Goal: Task Accomplishment & Management: Complete application form

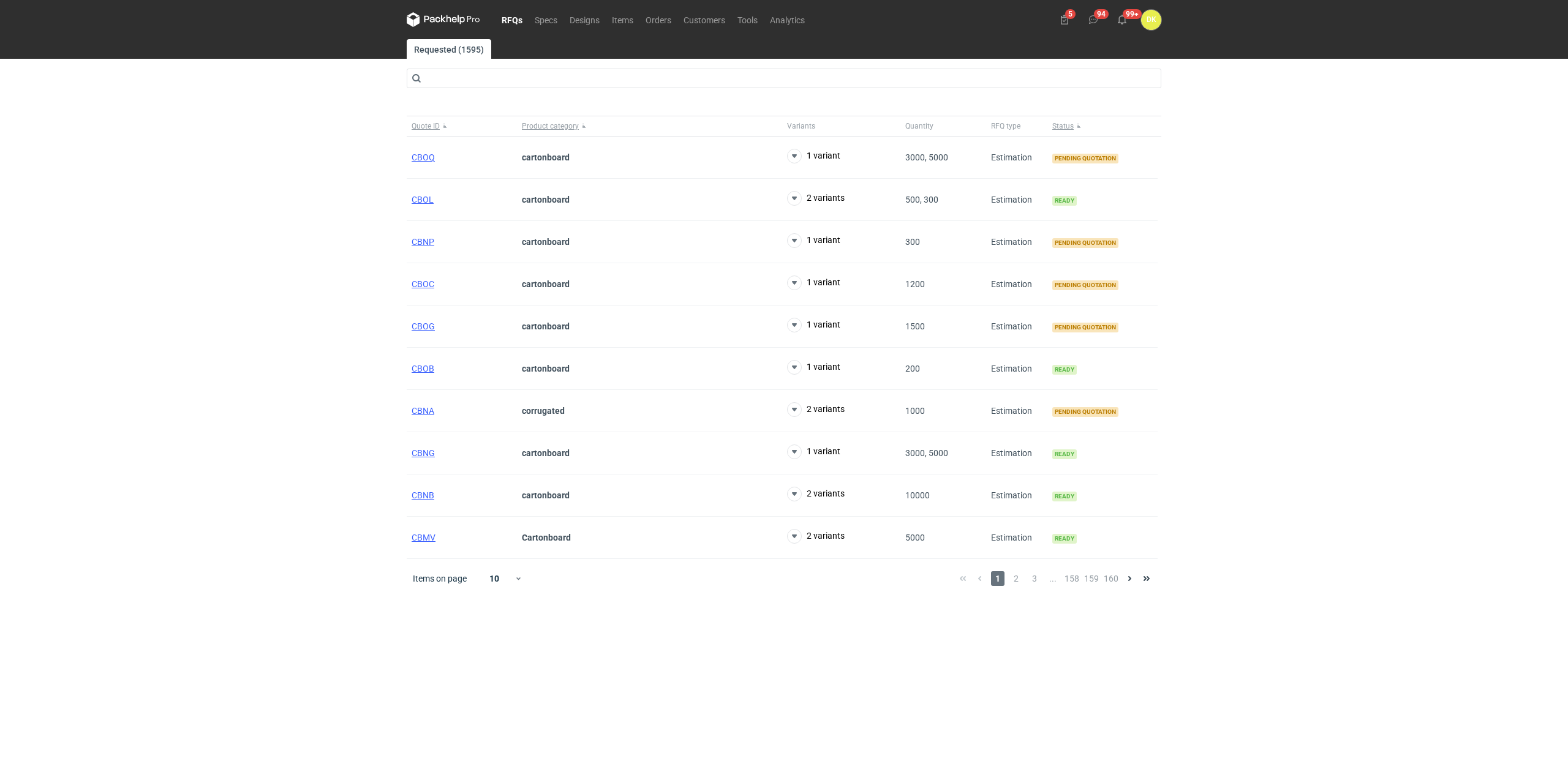
click at [513, 16] on link "RFQs" at bounding box center [512, 20] width 33 height 15
click at [1020, 580] on span "2" at bounding box center [1016, 579] width 14 height 15
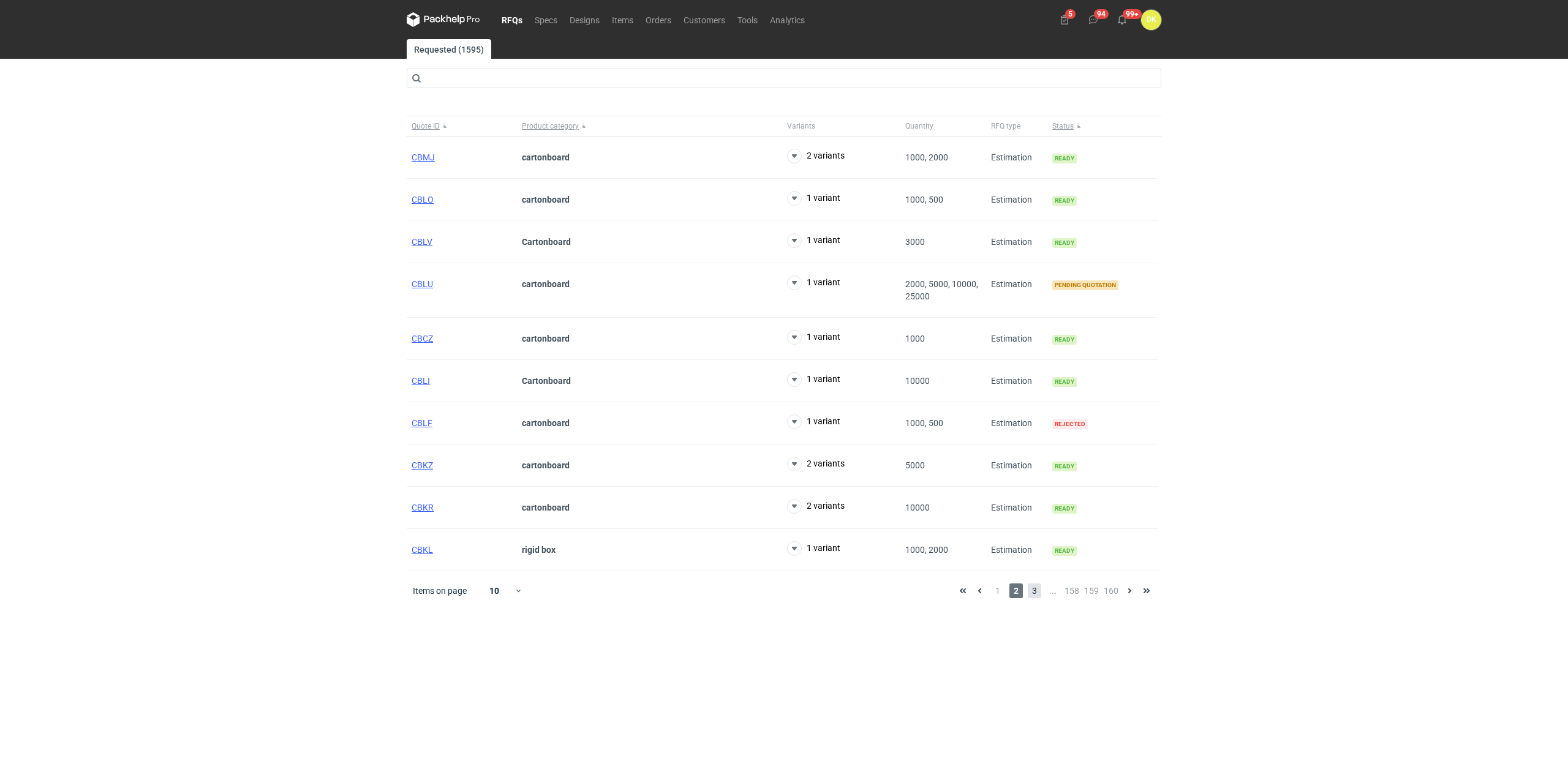
click at [1038, 591] on span "3" at bounding box center [1034, 591] width 14 height 15
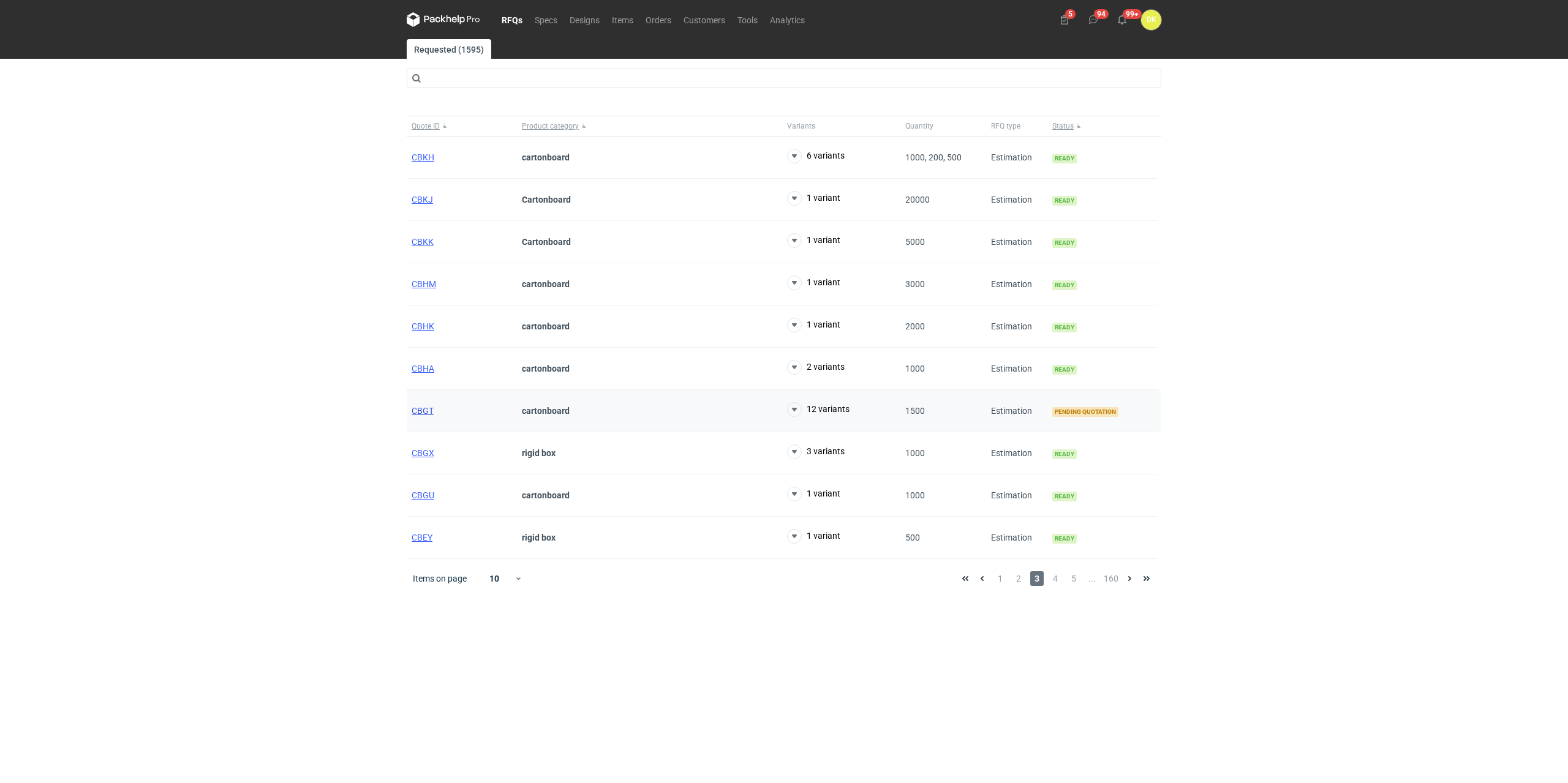
click at [422, 410] on span "CBGT" at bounding box center [422, 410] width 22 height 9
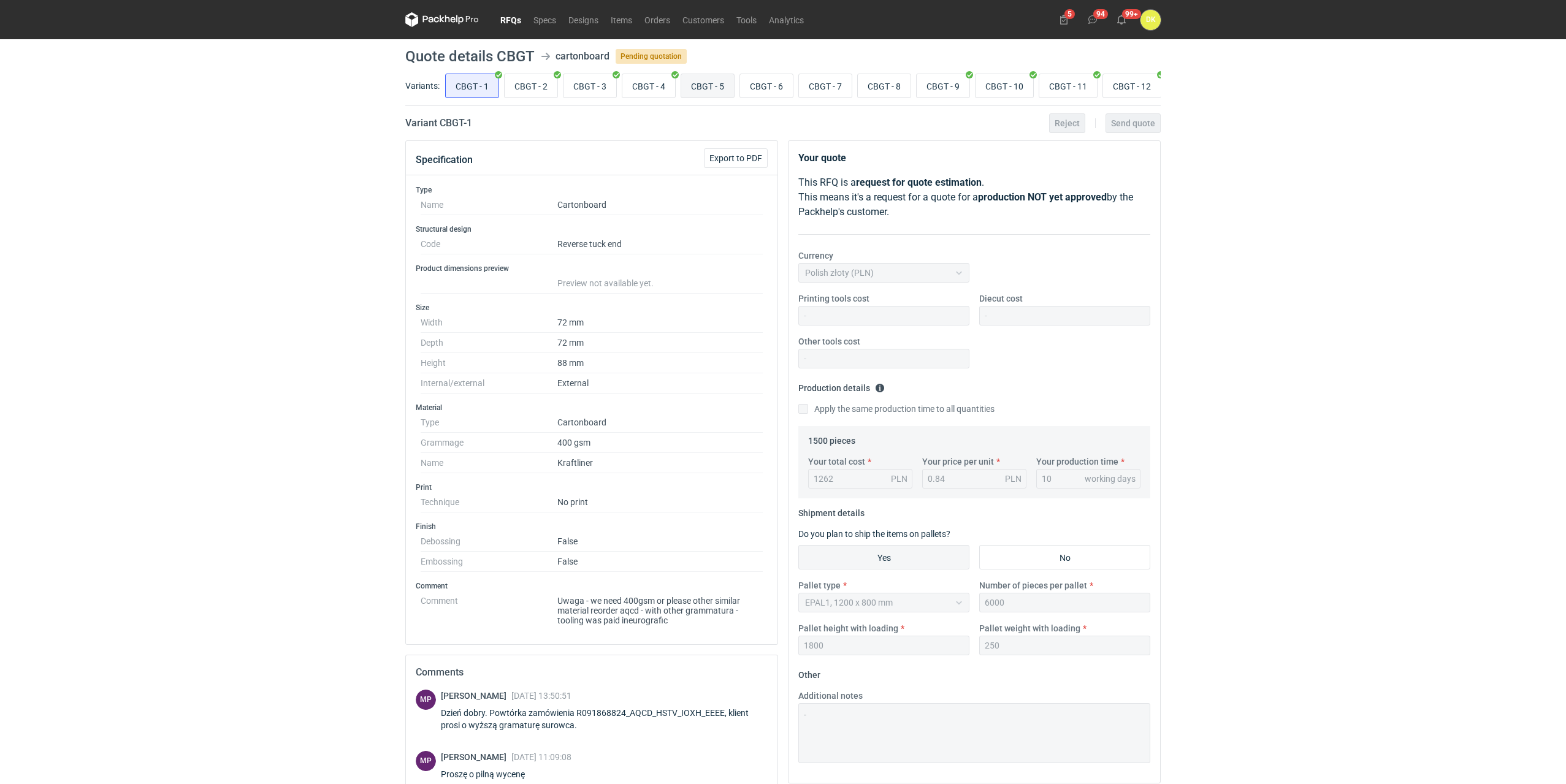
click at [701, 84] on input "CBGT - 5" at bounding box center [708, 86] width 53 height 23
radio input "true"
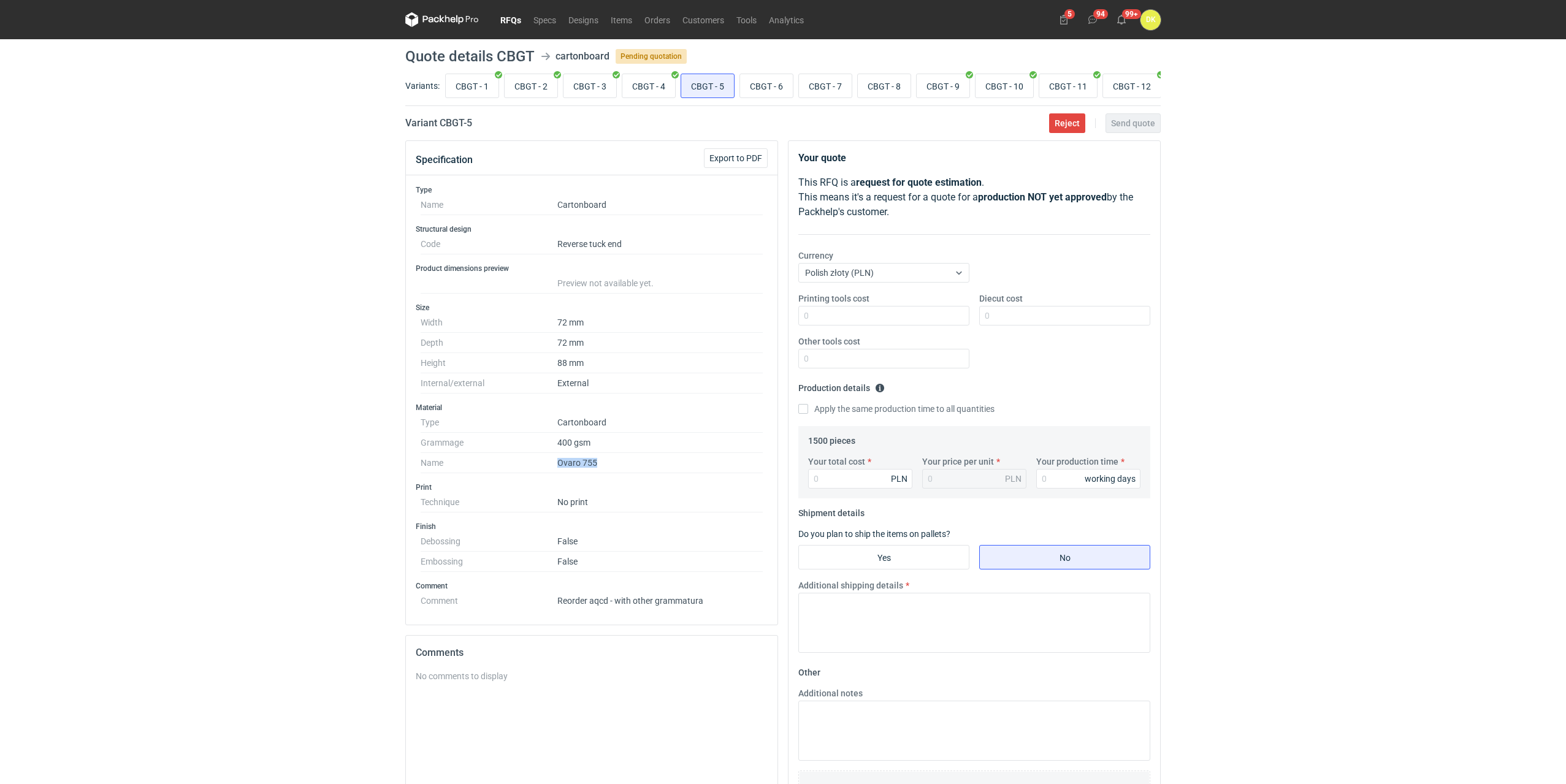
drag, startPoint x: 596, startPoint y: 467, endPoint x: 550, endPoint y: 464, distance: 46.1
click at [552, 467] on dl "Type Cartonboard Grammage 400 gsm Name Ovaro 755" at bounding box center [592, 442] width 342 height 60
copy dl "Ovaro 755"
click at [620, 442] on dd "400 gsm" at bounding box center [660, 443] width 205 height 20
drag, startPoint x: 614, startPoint y: 467, endPoint x: 539, endPoint y: 462, distance: 75.2
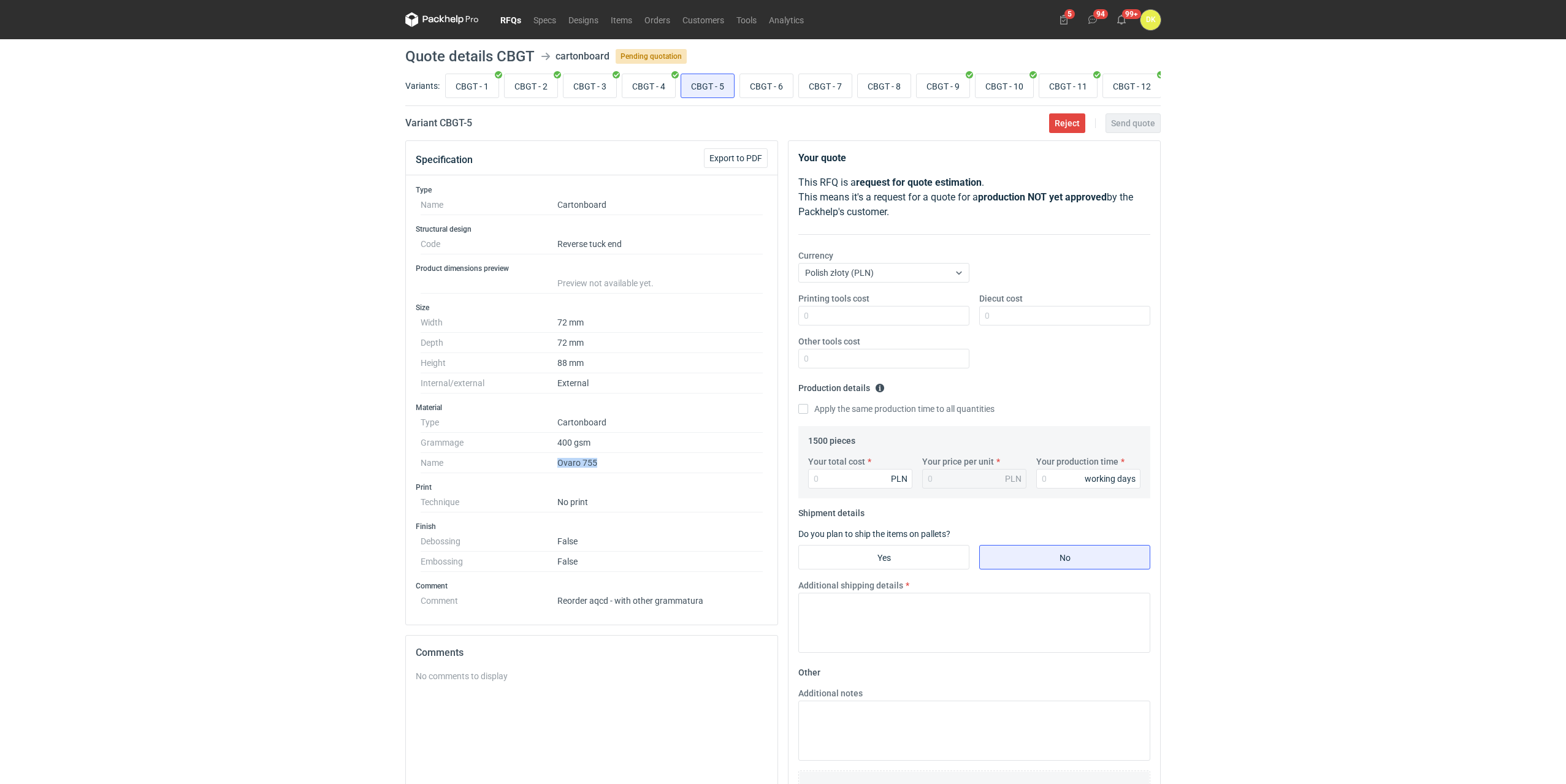
click at [539, 462] on dl "Type Cartonboard Grammage 400 gsm Name Ovaro 755" at bounding box center [592, 442] width 342 height 60
copy dl "Ovaro 755"
click at [522, 50] on h1 "Quote details CBGT" at bounding box center [469, 56] width 129 height 15
copy h1 "CBGT"
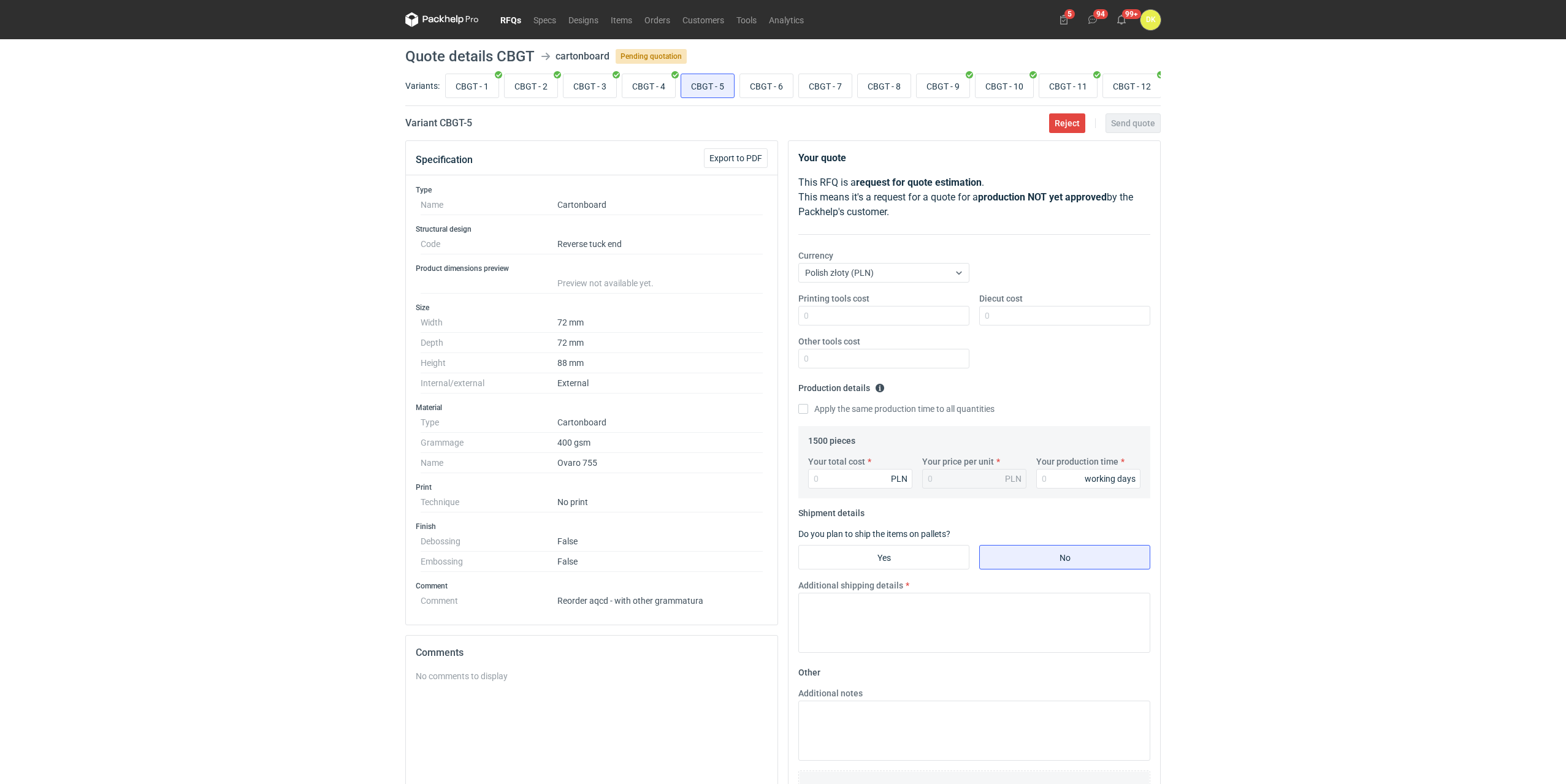
click at [249, 310] on div "RFQs Specs Designs Items Orders Customers Tools Analytics 5 94 99+ DK Dominika …" at bounding box center [783, 392] width 1566 height 784
click at [457, 90] on input "CBGT - 1" at bounding box center [472, 86] width 53 height 23
radio input "true"
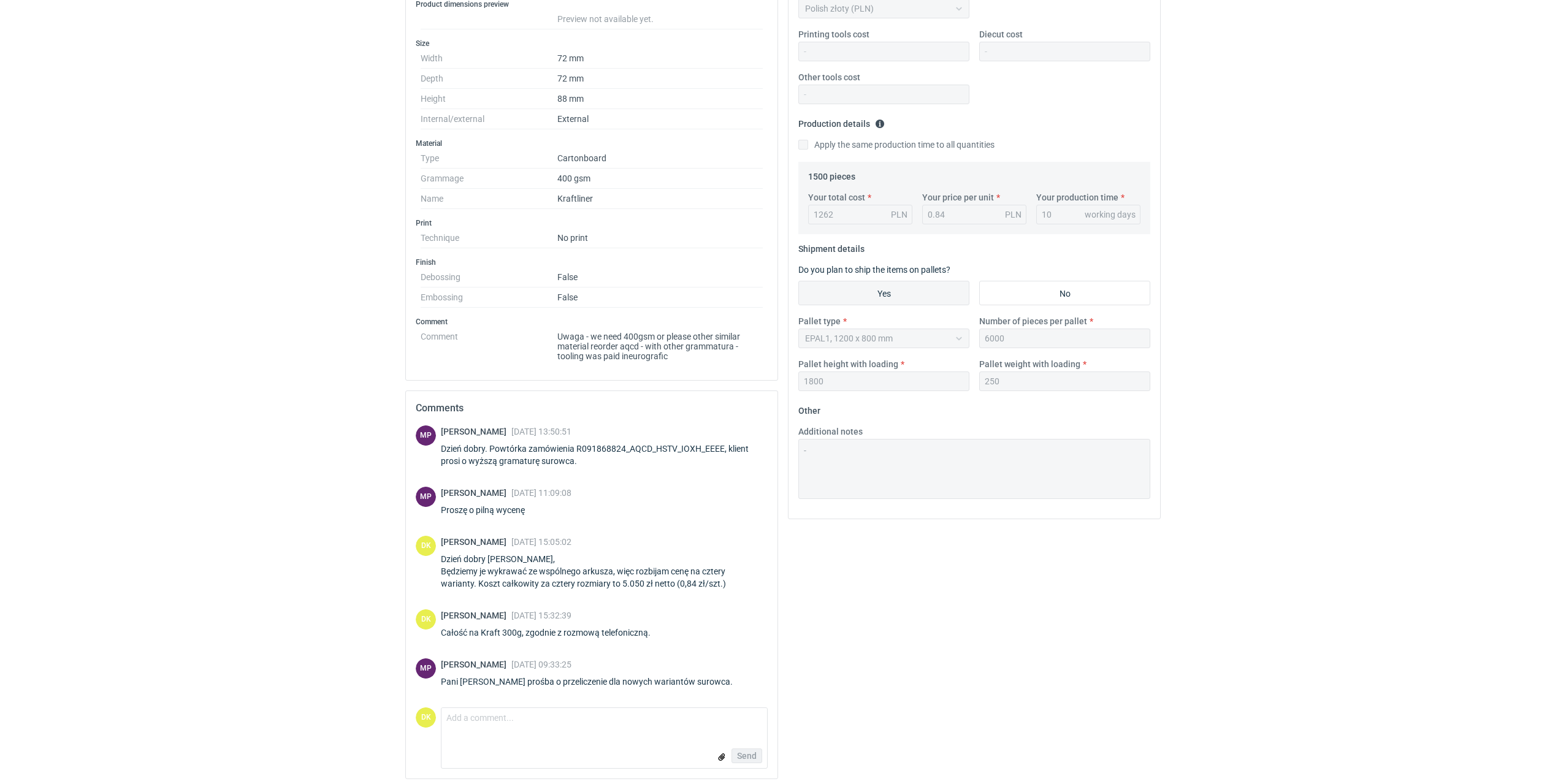
scroll to position [273, 0]
click at [571, 578] on div "Dzień dobry Panie Michale, Będziemy je wykrawać ze wspólnego arkusza, więc rozb…" at bounding box center [604, 567] width 327 height 37
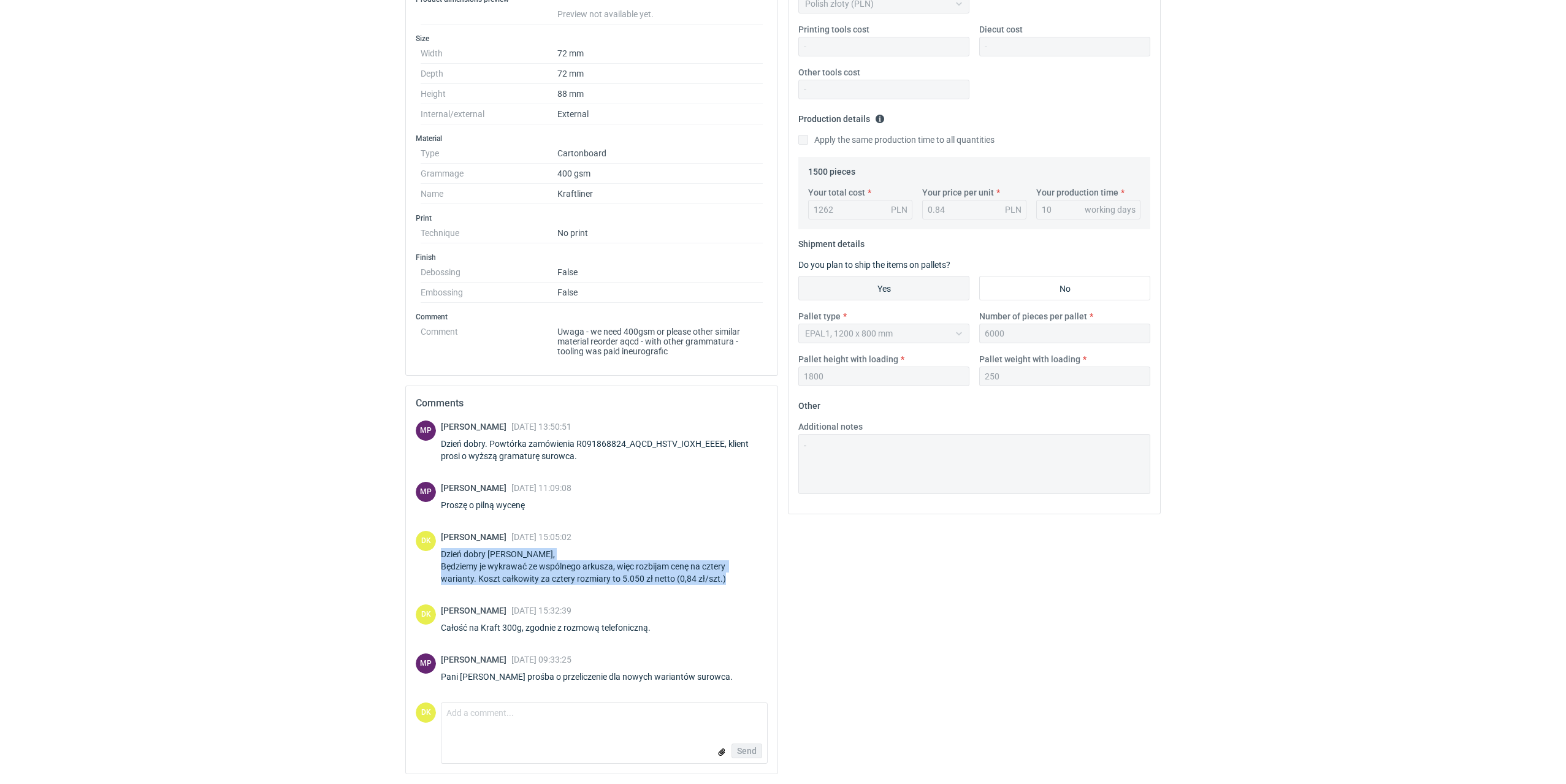
drag, startPoint x: 732, startPoint y: 575, endPoint x: 442, endPoint y: 558, distance: 290.5
click at [442, 558] on div "Dzień dobry Panie Michale, Będziemy je wykrawać ze wspólnego arkusza, więc rozb…" at bounding box center [604, 567] width 327 height 37
copy div "Dzień dobry Panie Michale, Będziemy je wykrawać ze wspólnego arkusza, więc rozb…"
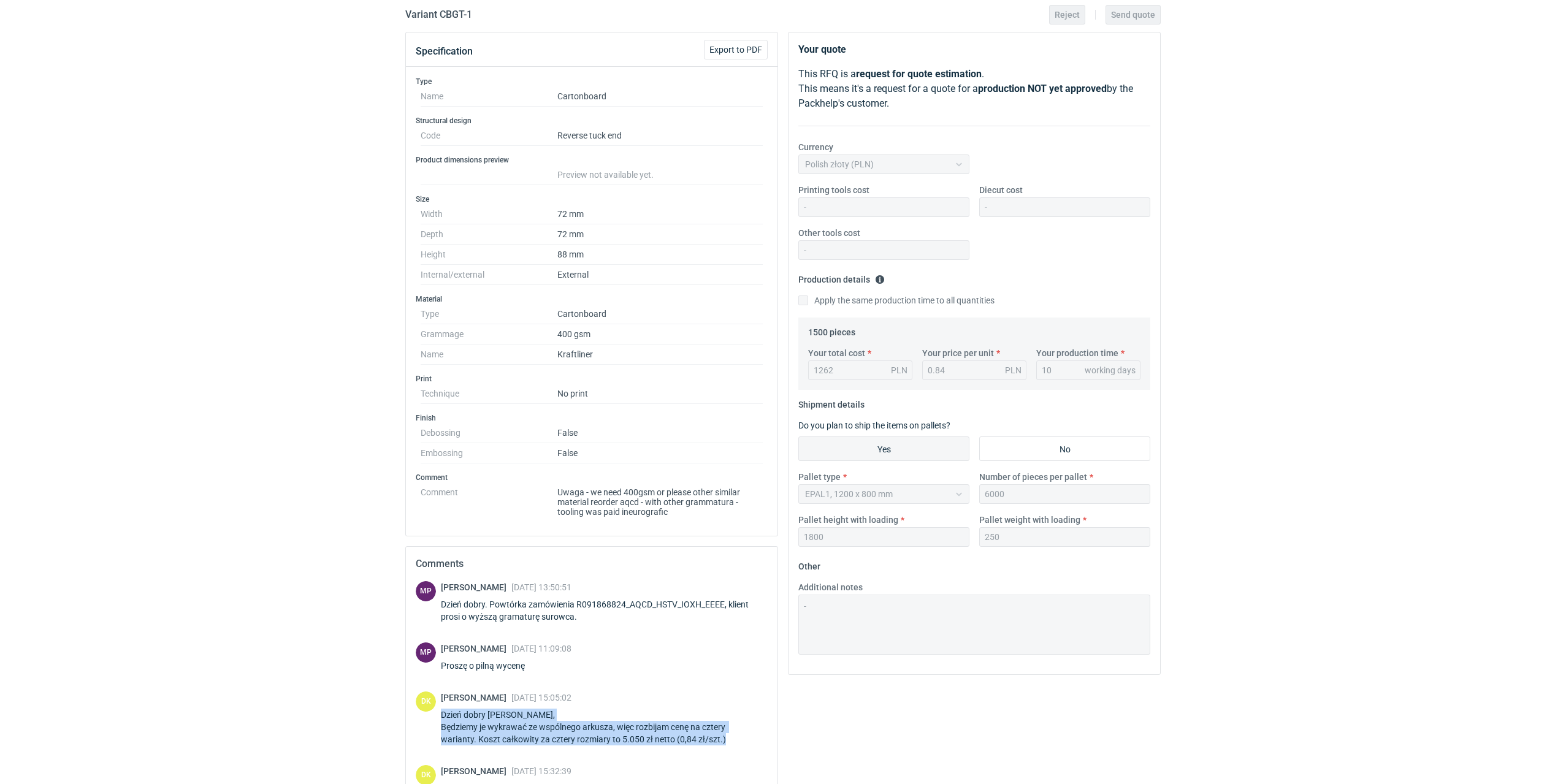
scroll to position [0, 0]
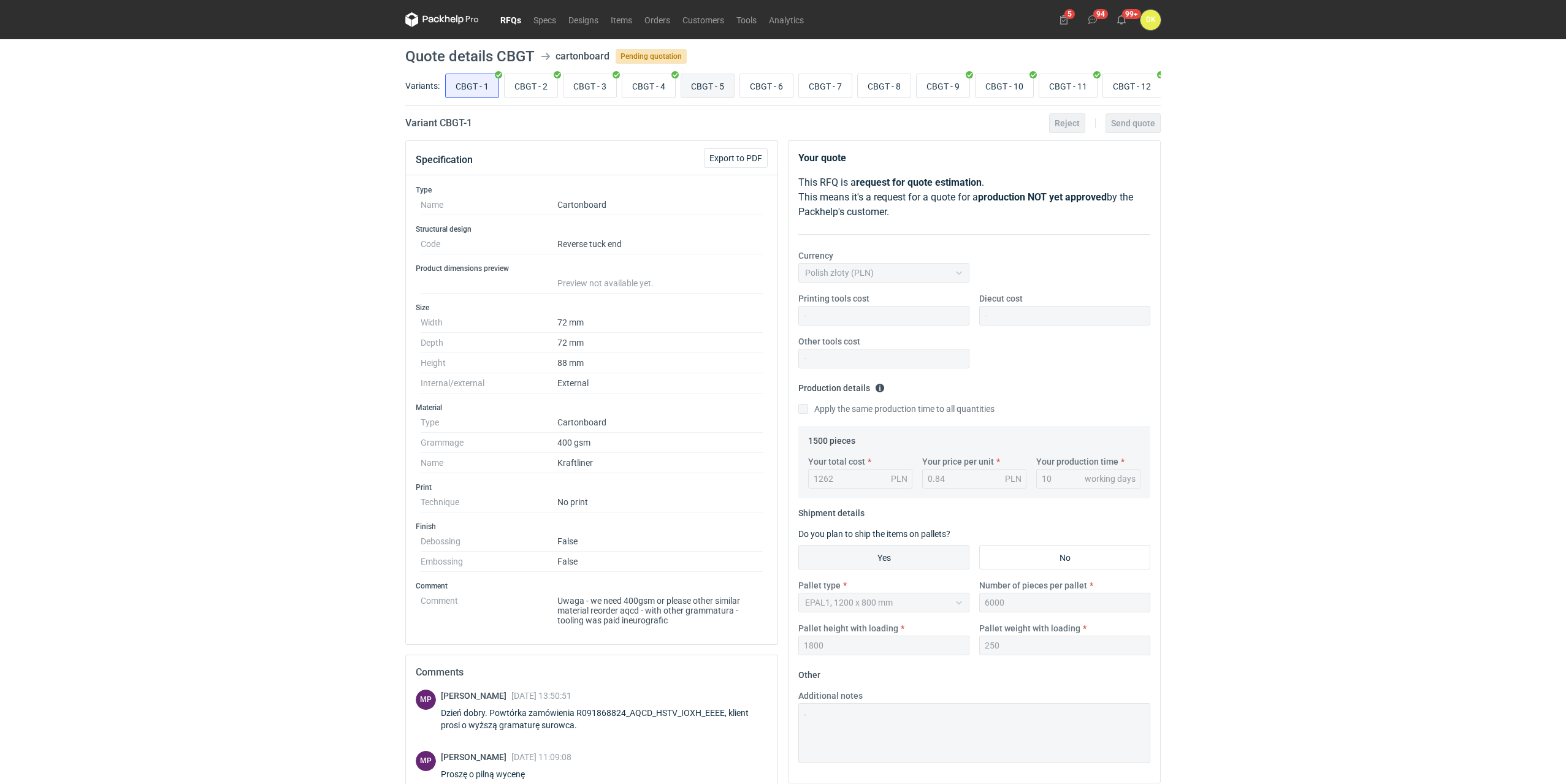
click at [707, 84] on input "CBGT - 5" at bounding box center [708, 86] width 53 height 23
radio input "true"
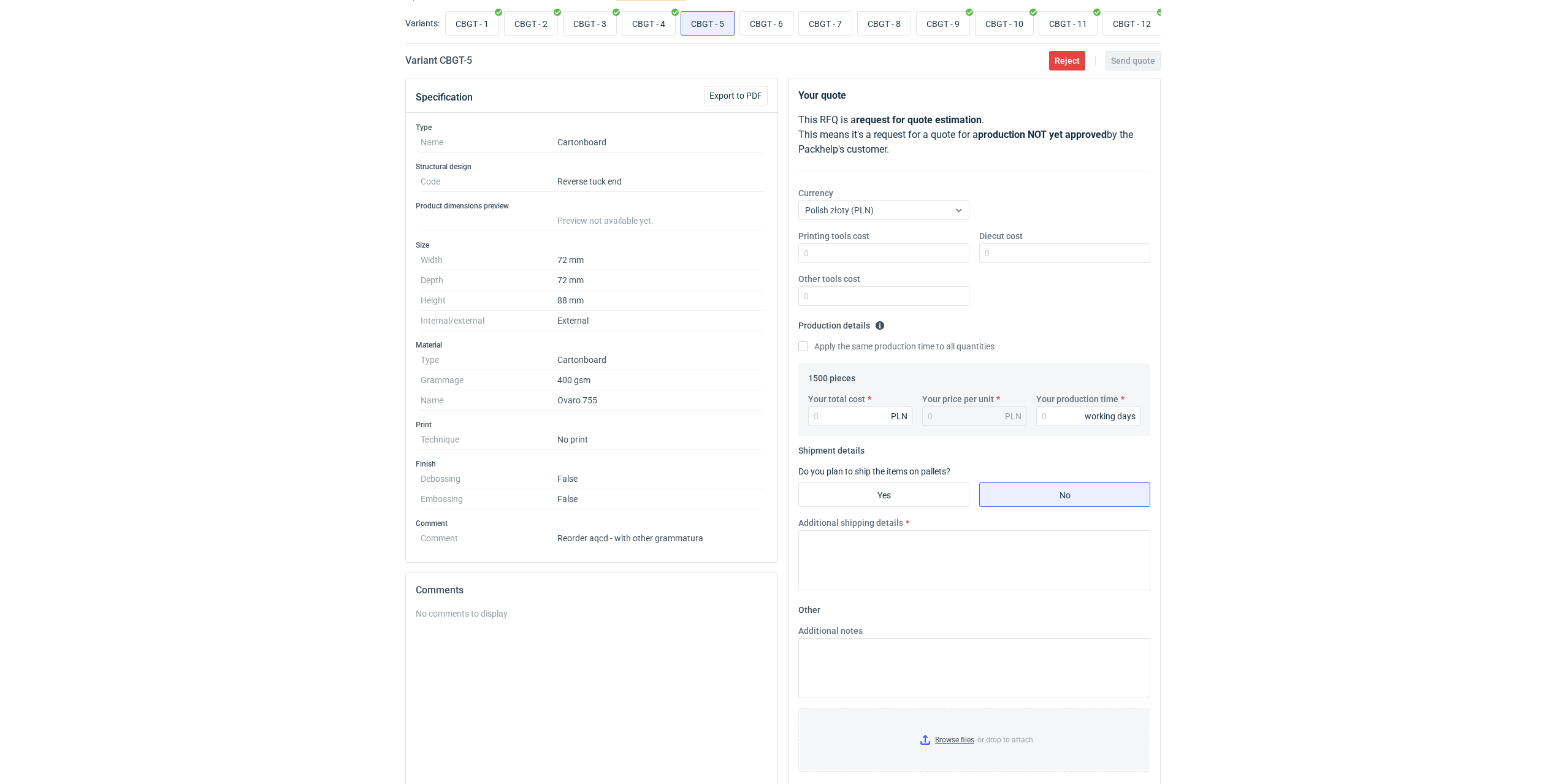
scroll to position [149, 0]
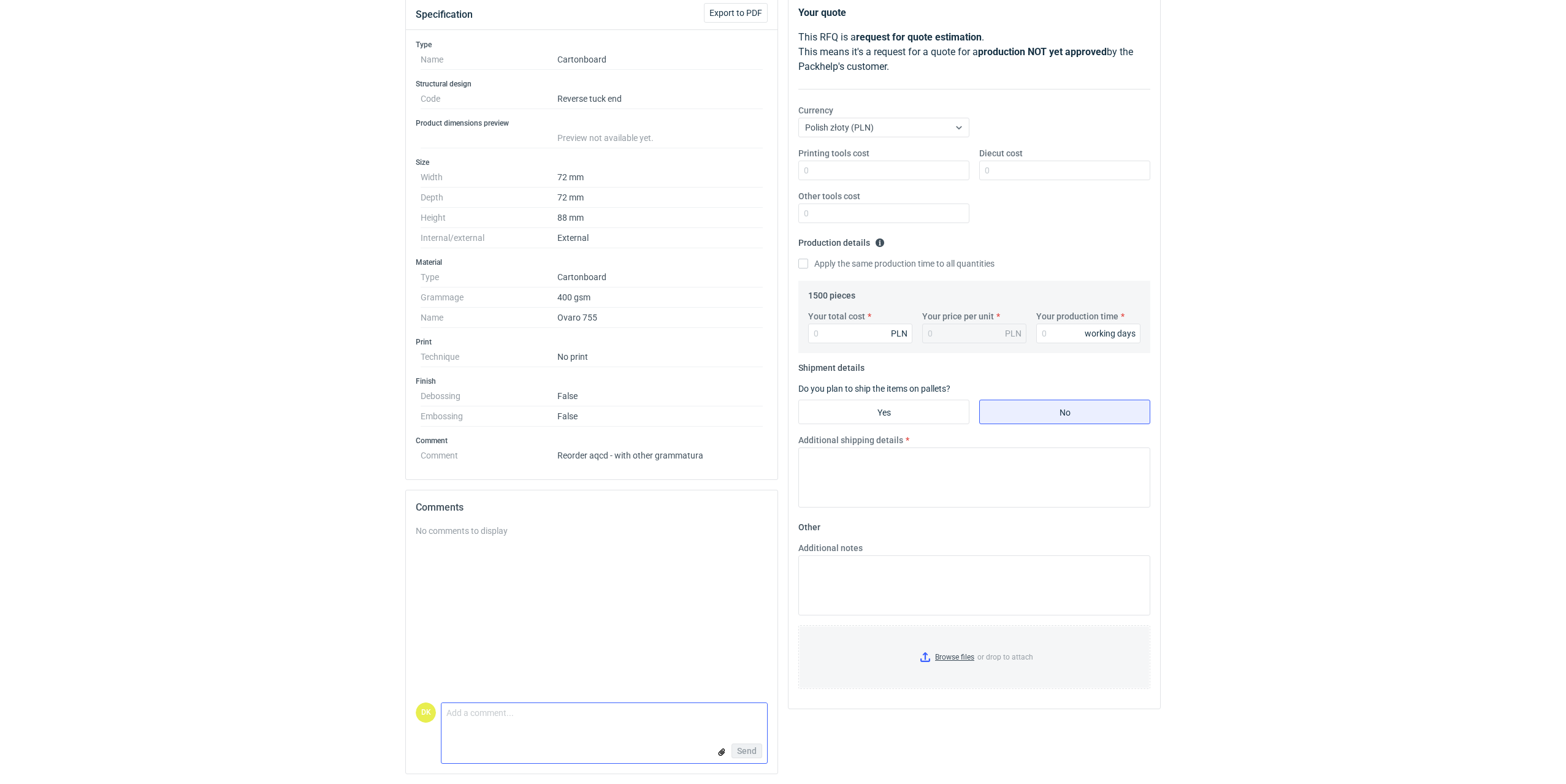
click at [496, 715] on textarea "Comment message" at bounding box center [604, 716] width 325 height 26
paste textarea "Dzień dobry Panie Michale, Będziemy je wykrawać ze wspólnego arkusza, więc rozb…"
click at [633, 747] on div "Send" at bounding box center [604, 751] width 325 height 24
click at [645, 715] on textarea "Dzień dobry Panie Michale, Będziemy je wykrawać ze wspólnego arkusza, więc rozb…" at bounding box center [604, 705] width 325 height 47
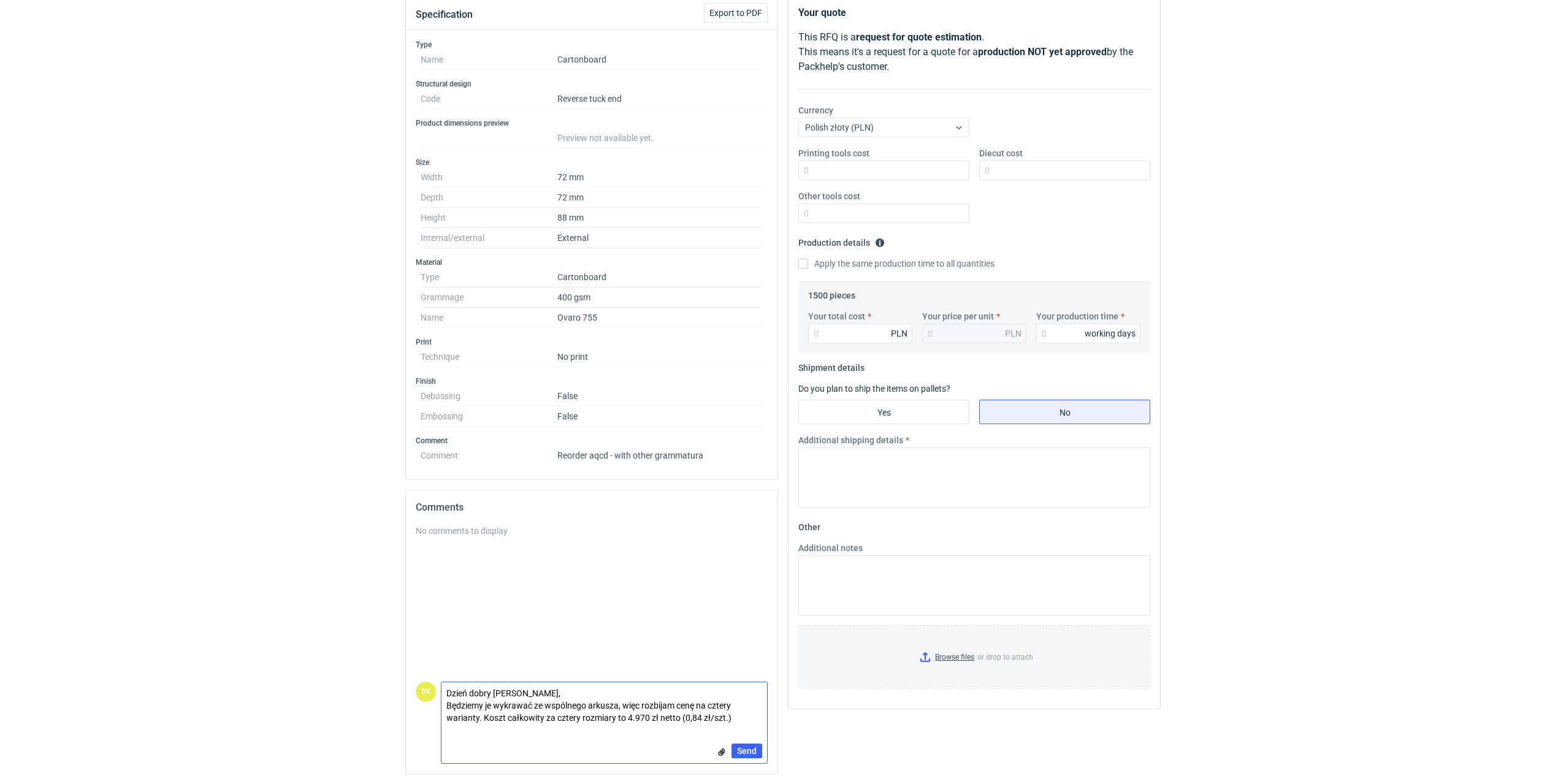
click at [650, 717] on textarea "Dzień dobry Panie Michale, Będziemy je wykrawać ze wspólnego arkusza, więc rozb…" at bounding box center [604, 705] width 325 height 47
click at [697, 721] on textarea "Dzień dobry Panie Michale, Będziemy je wykrawać ze wspólnego arkusza, więc rozb…" at bounding box center [604, 705] width 325 height 47
type textarea "Dzień dobry Panie Michale, Będziemy je wykrawać ze wspólnego arkusza, więc rozb…"
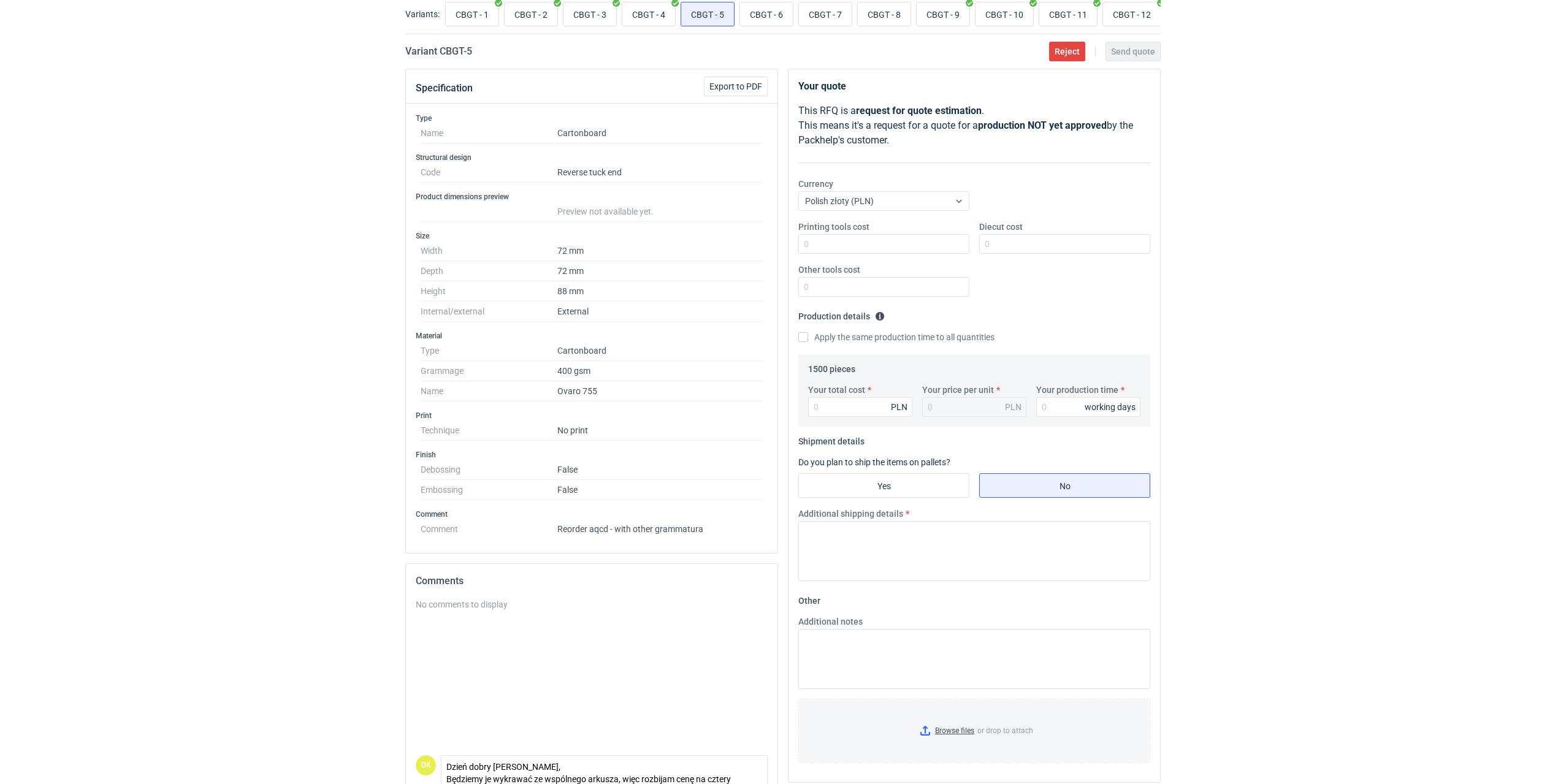
scroll to position [149, 0]
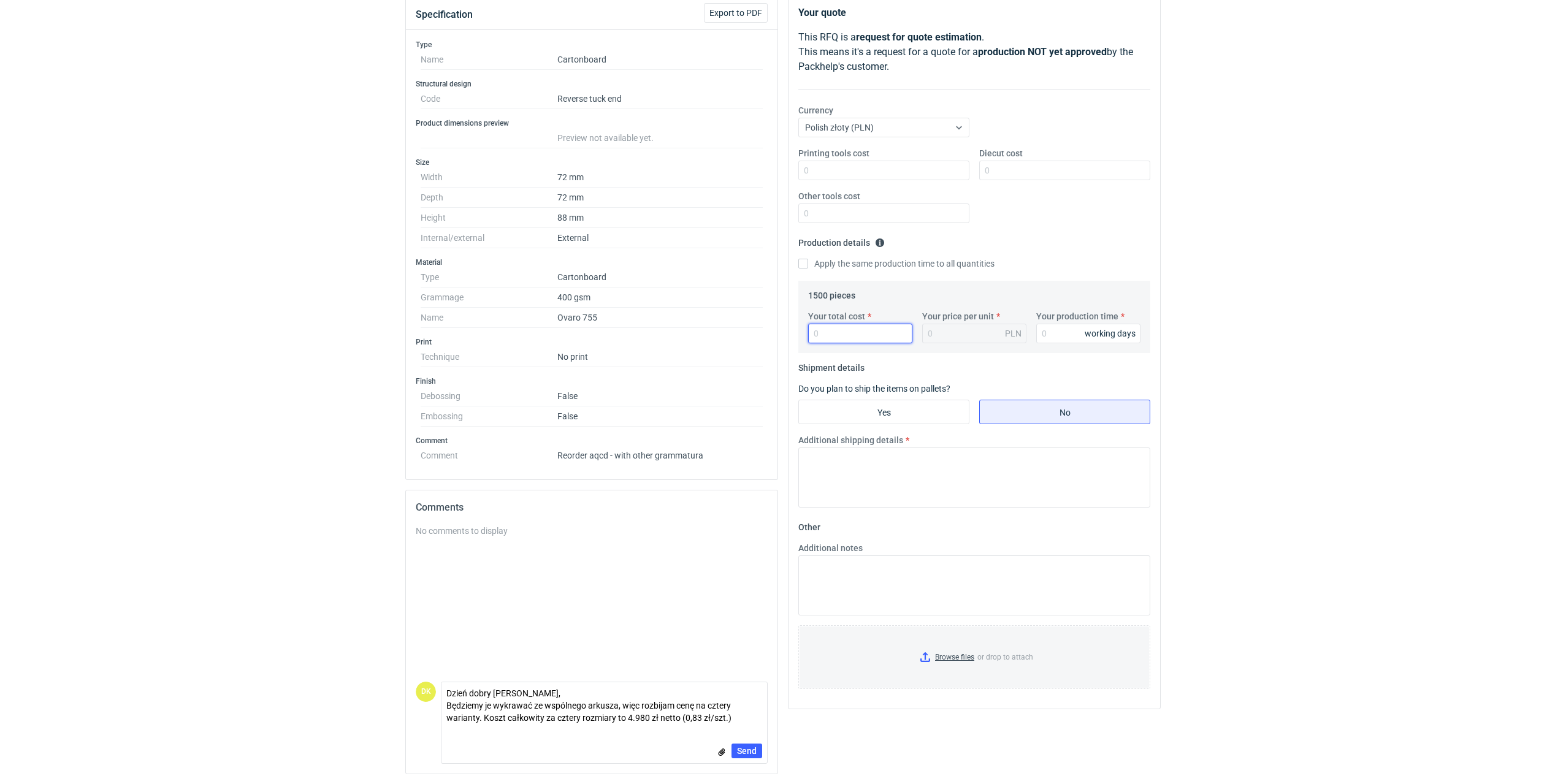
click at [814, 336] on input "Your total cost" at bounding box center [859, 333] width 104 height 20
type input "12"
type input "0.01"
type input "1245"
type input "0.83"
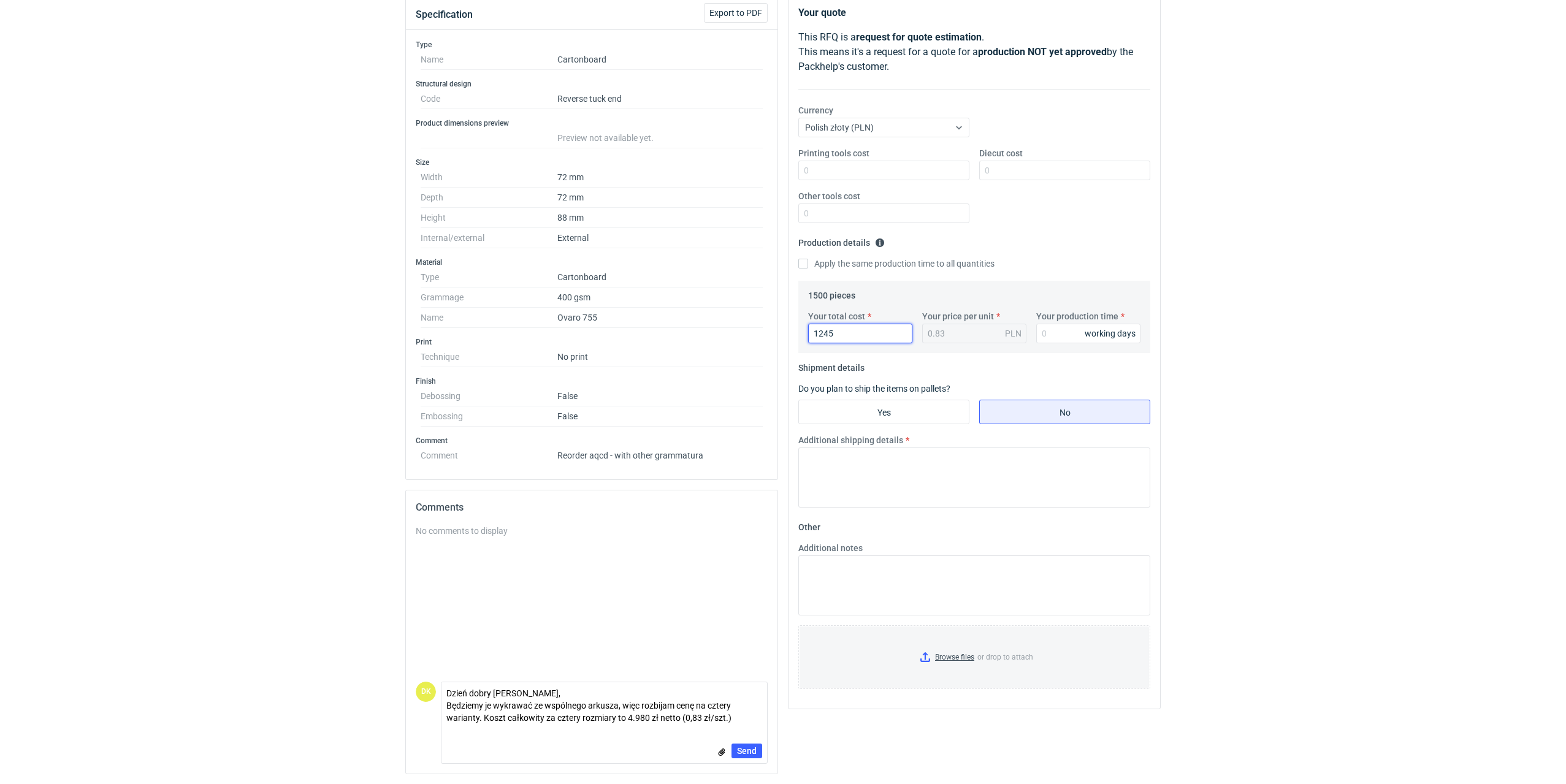
type input "1245"
click at [1061, 335] on input "Your production time" at bounding box center [1088, 333] width 104 height 20
click at [1069, 326] on input "Your production time" at bounding box center [1088, 333] width 104 height 20
type input "10"
click at [882, 409] on input "Yes" at bounding box center [884, 412] width 170 height 23
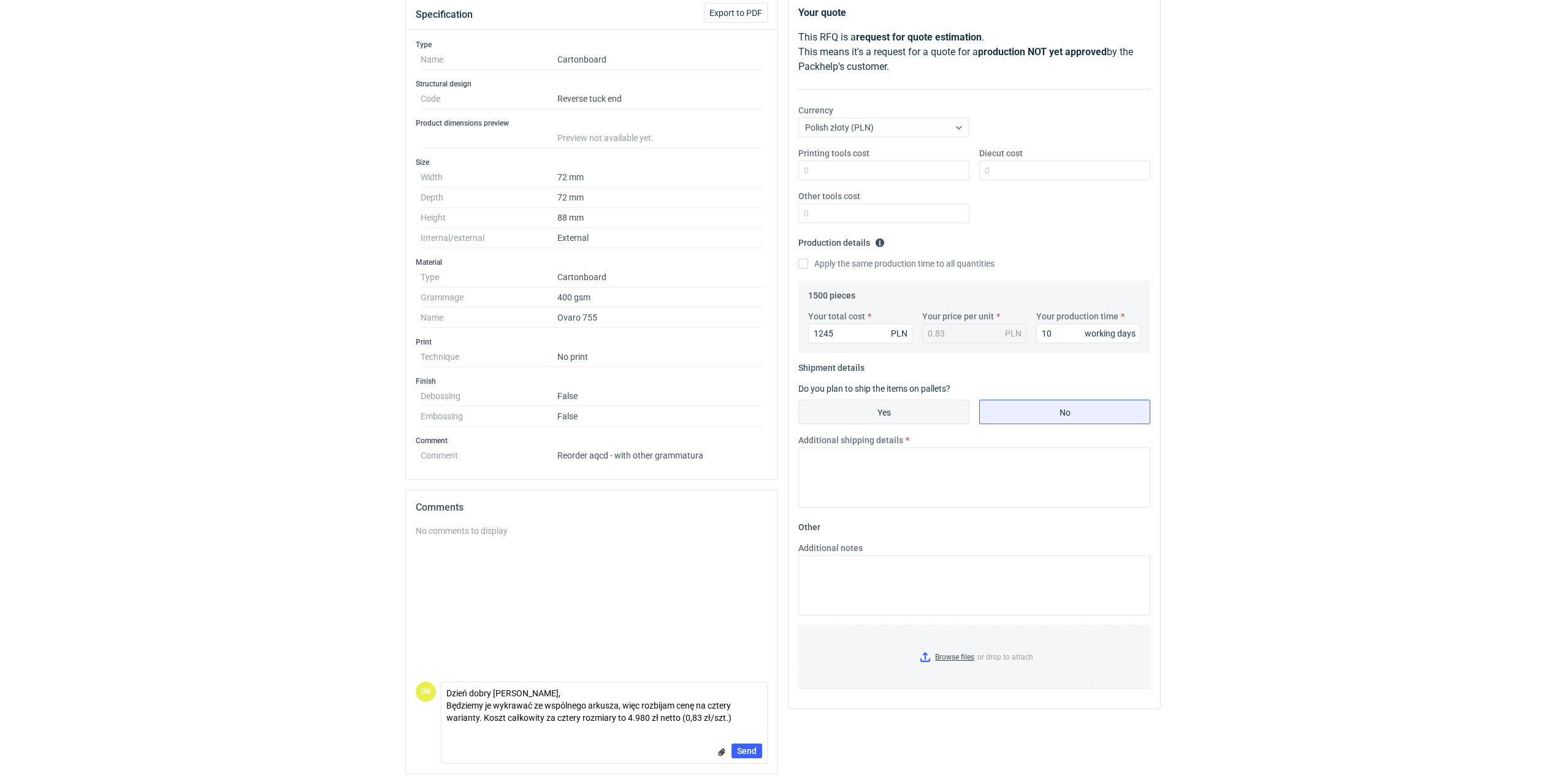
radio input "true"
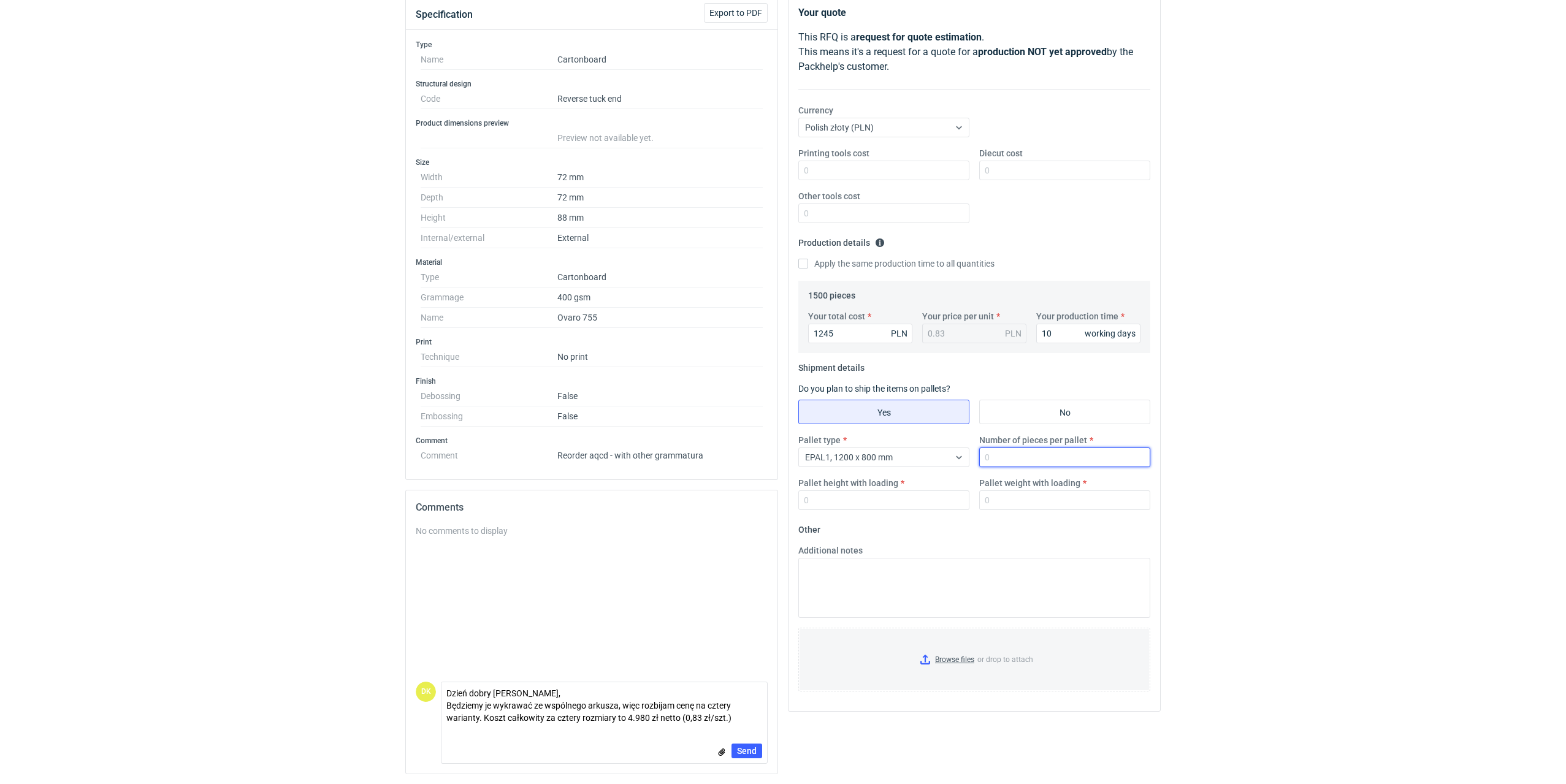
click at [1040, 454] on input "Number of pieces per pallet" at bounding box center [1065, 457] width 171 height 20
type input "6000"
click at [911, 508] on input "Pallet height with loading" at bounding box center [884, 500] width 171 height 20
type input "1800"
type input "250"
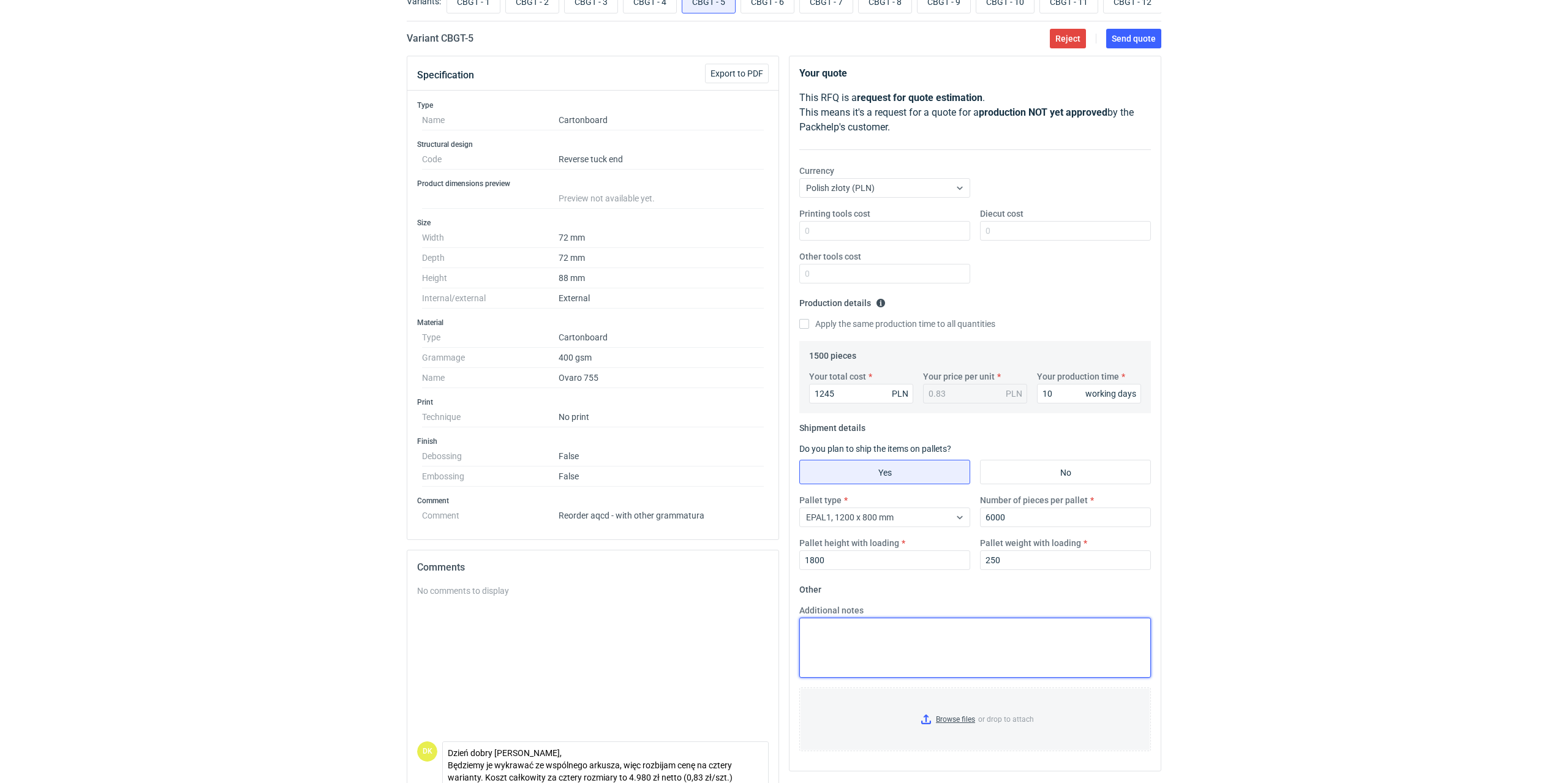
scroll to position [0, 0]
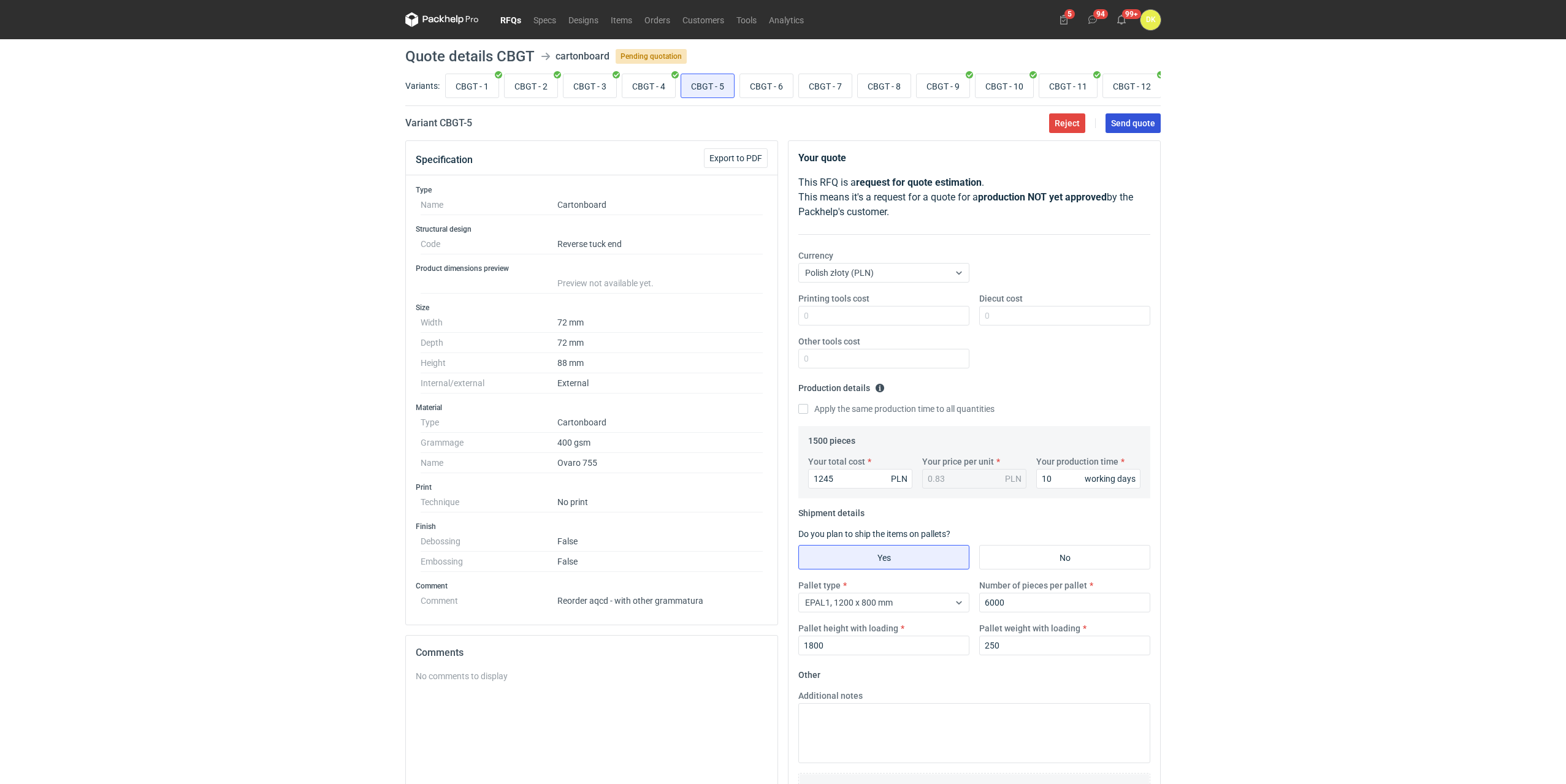
click at [1139, 128] on span "Send quote" at bounding box center [1133, 123] width 44 height 9
click at [776, 86] on input "CBGT - 6" at bounding box center [766, 86] width 53 height 23
radio input "true"
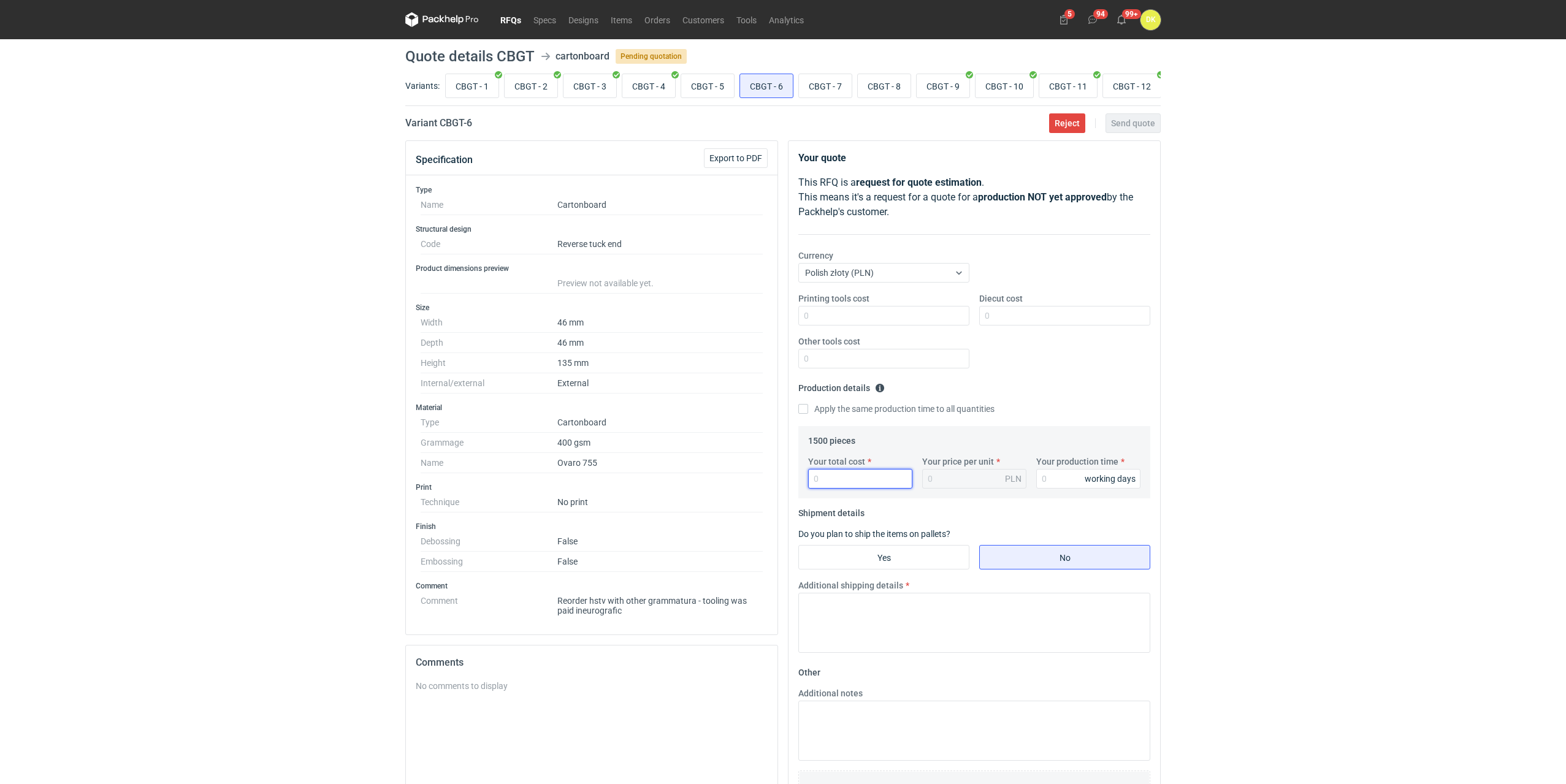
click at [845, 485] on input "Your total cost" at bounding box center [859, 478] width 104 height 20
type input "1245"
type input "0.83"
type input "10"
click at [922, 561] on input "Yes" at bounding box center [884, 557] width 170 height 23
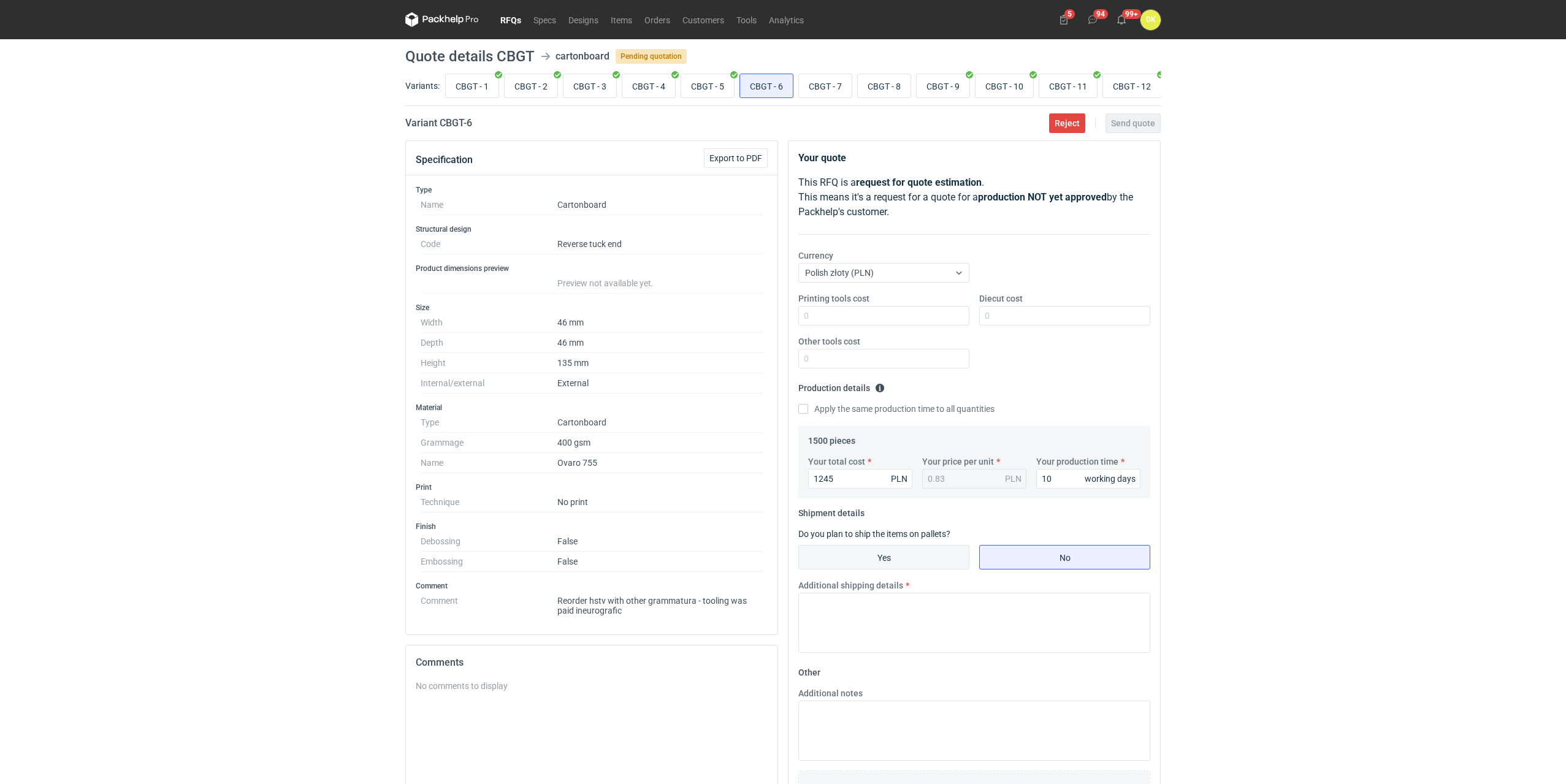
radio input "true"
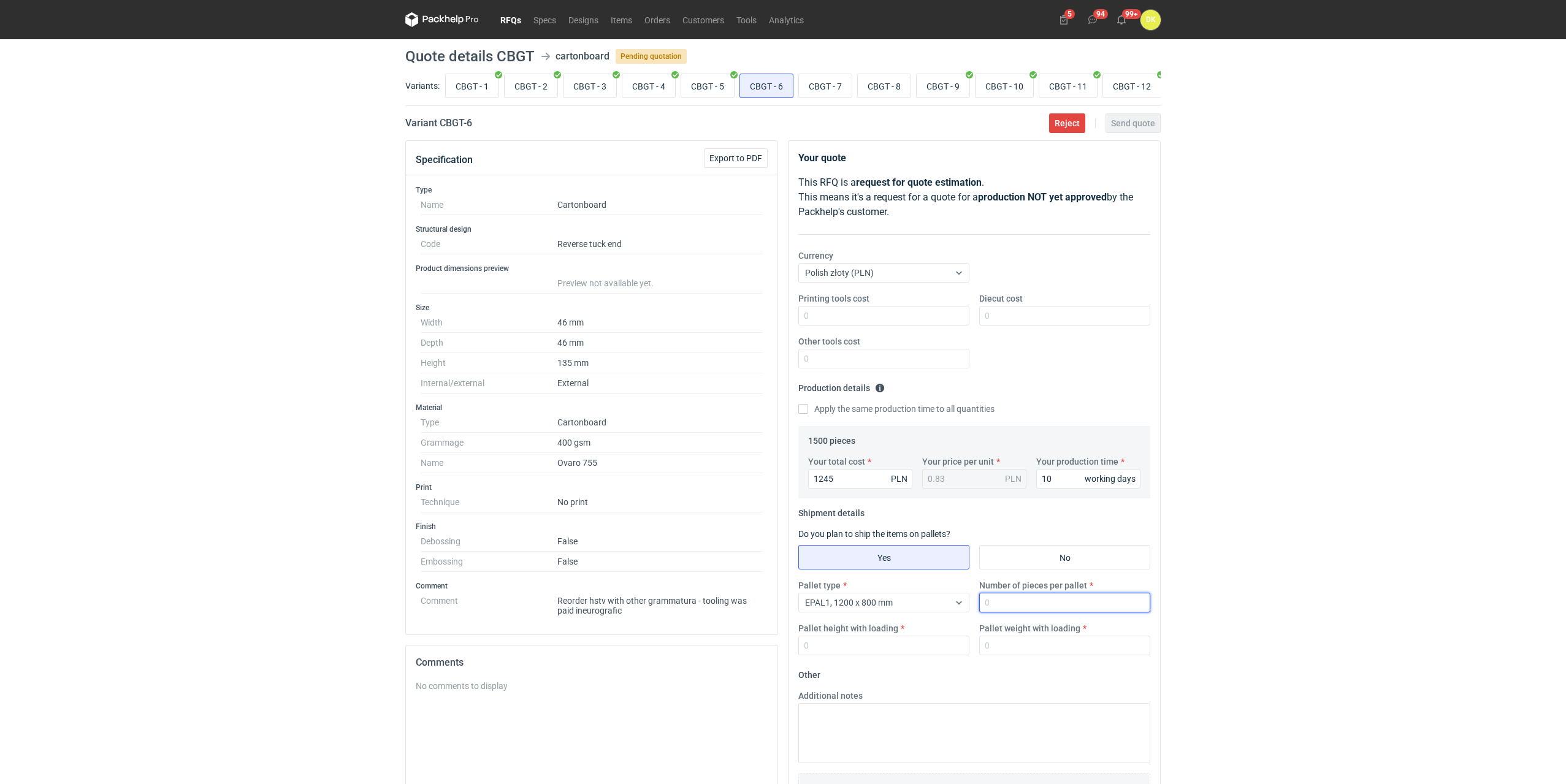
click at [1022, 602] on input "Number of pieces per pallet" at bounding box center [1065, 603] width 171 height 20
type input "6000"
click at [852, 652] on input "Pallet height with loading" at bounding box center [884, 645] width 171 height 20
type input "1800"
type input "250"
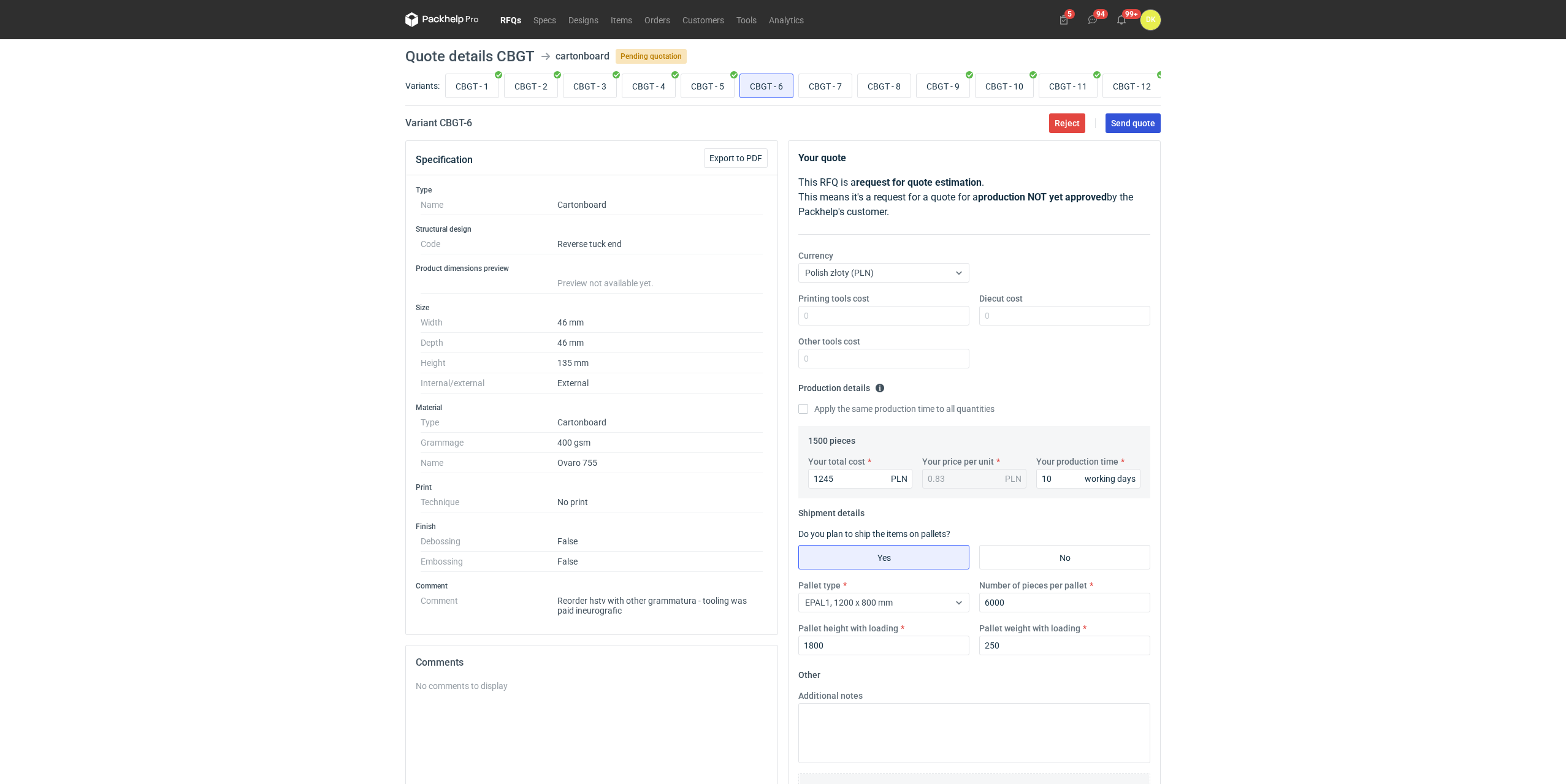
click at [1130, 132] on button "Send quote" at bounding box center [1133, 123] width 55 height 20
click at [830, 92] on input "CBGT - 7" at bounding box center [825, 86] width 53 height 23
radio input "true"
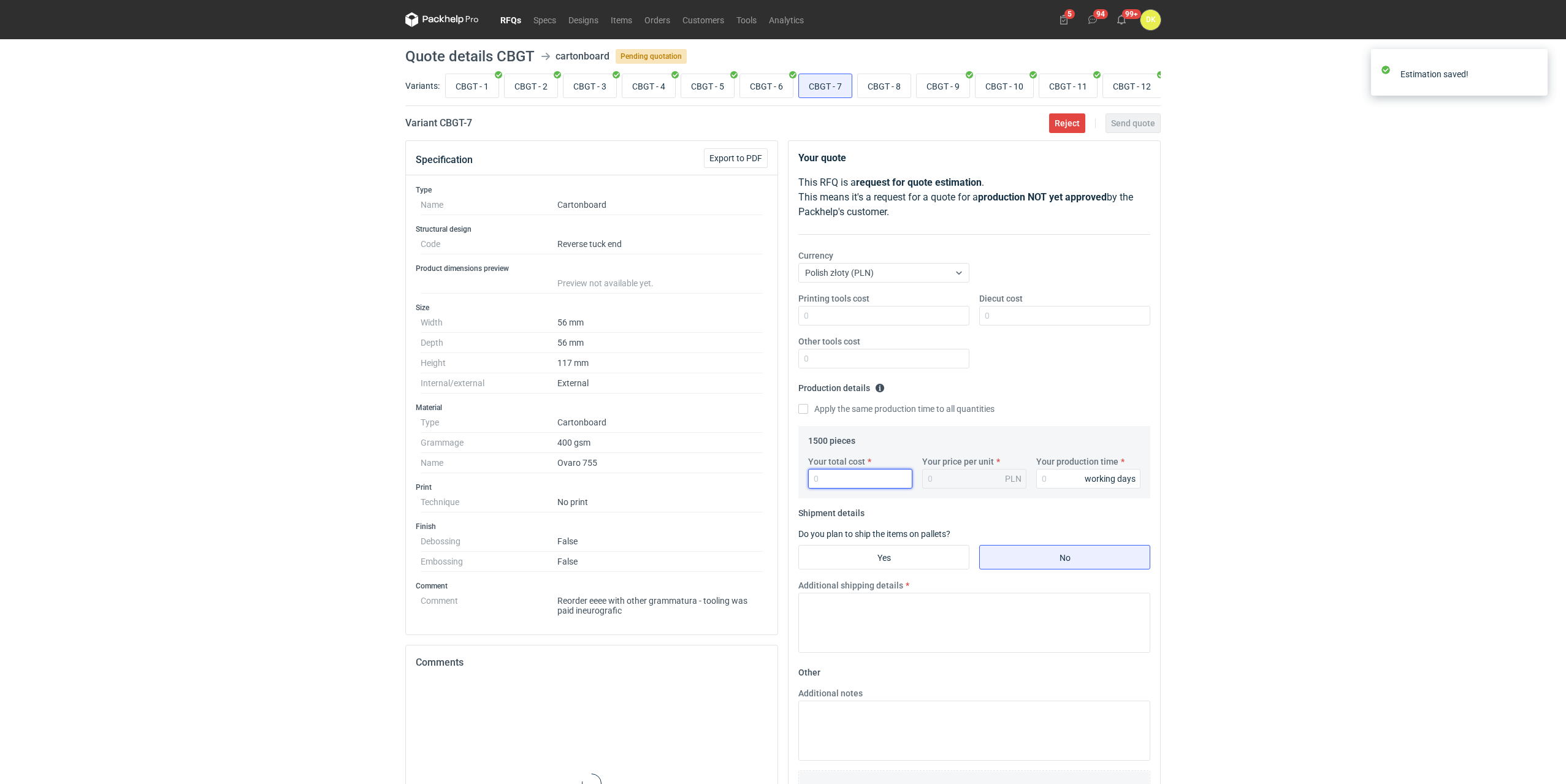
click at [870, 483] on input "Your total cost" at bounding box center [859, 478] width 104 height 20
type input "1245"
type input "0.83"
type input "10"
click at [849, 556] on input "Yes" at bounding box center [884, 557] width 170 height 23
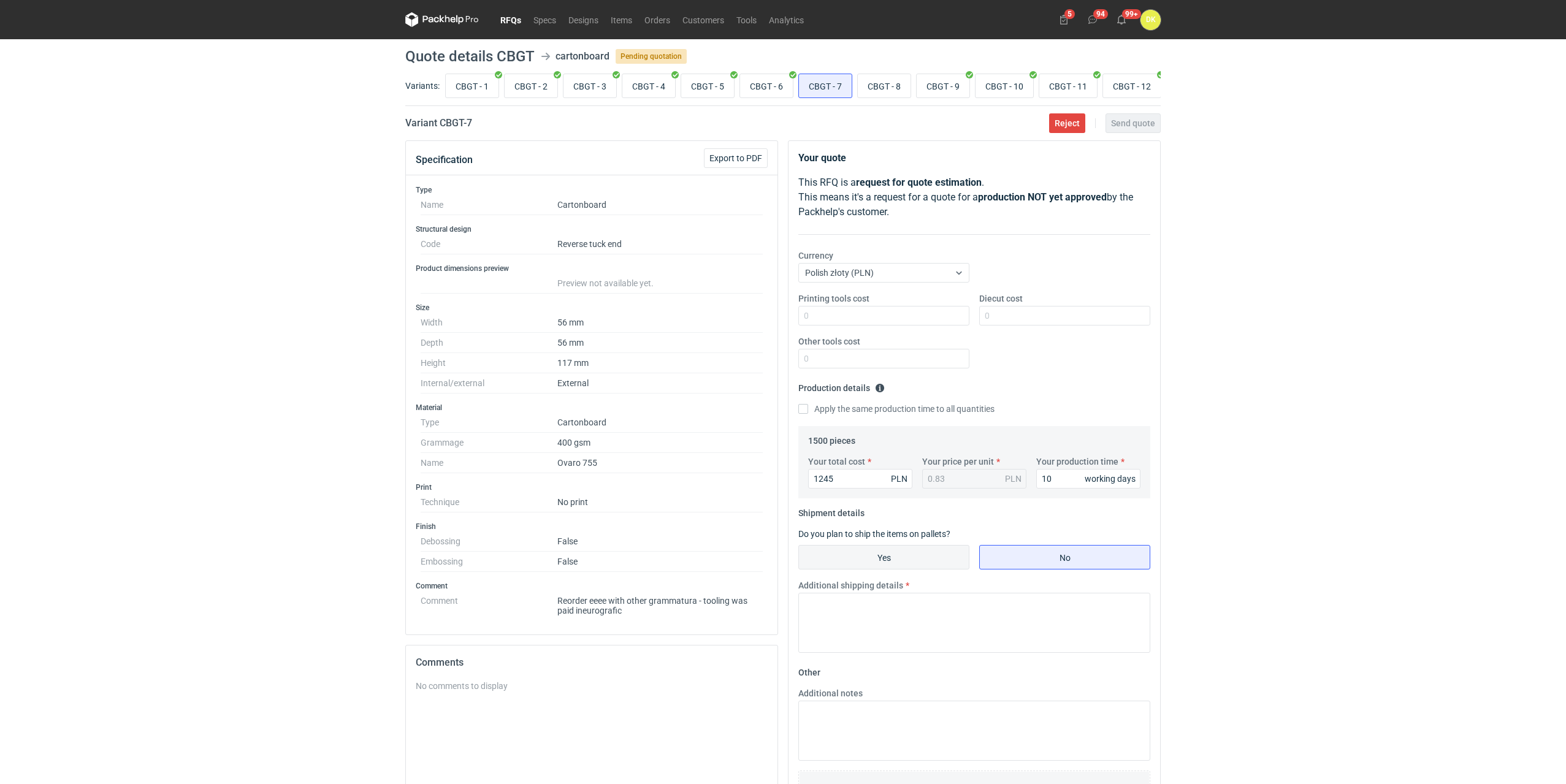
radio input "true"
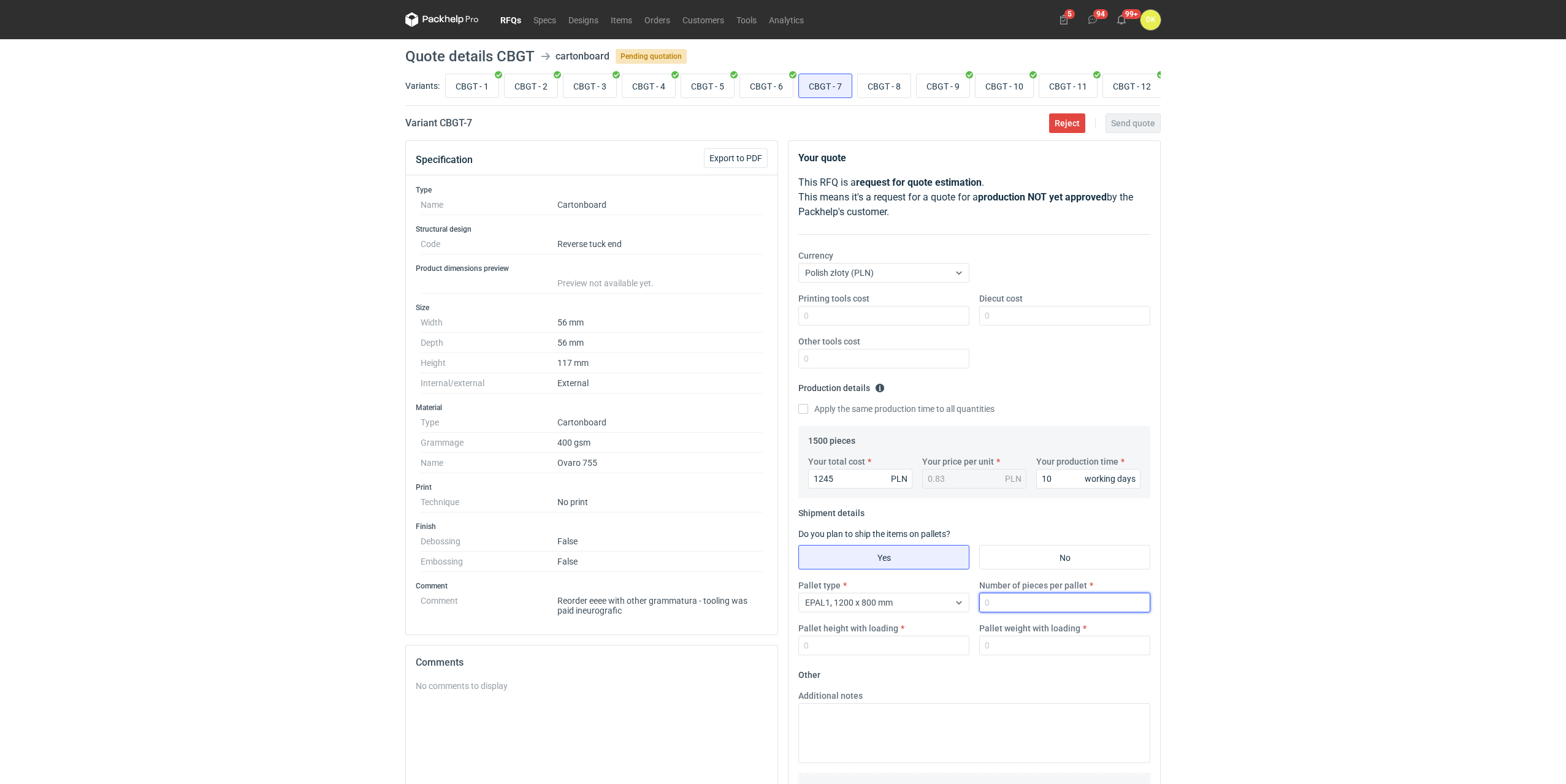
click at [1049, 606] on input "Number of pieces per pallet" at bounding box center [1065, 603] width 171 height 20
type input "6000"
click at [920, 649] on input "Pallet height with loading" at bounding box center [884, 645] width 171 height 20
type input "1800"
type input "250"
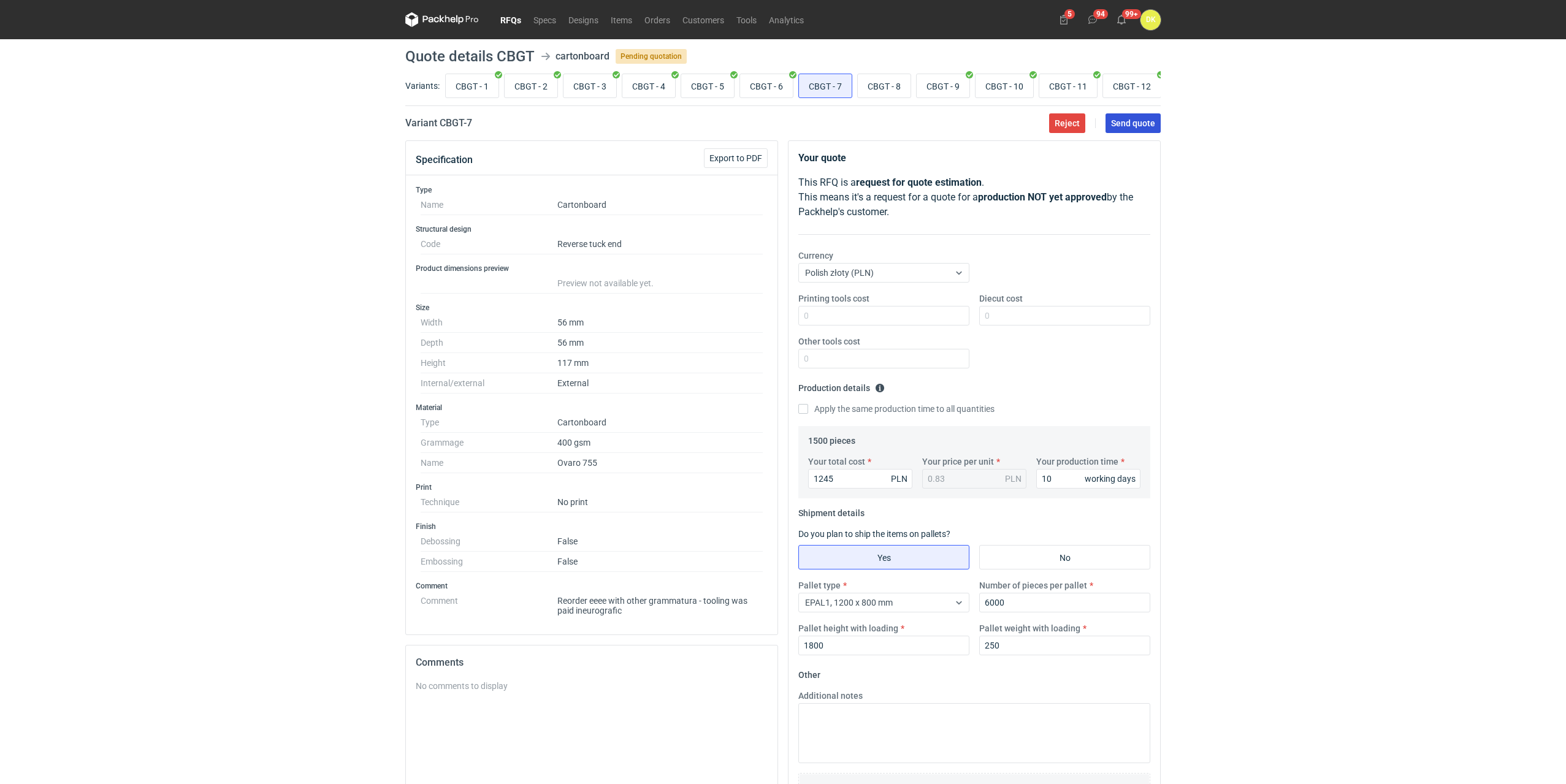
click at [1151, 121] on button "Send quote" at bounding box center [1133, 123] width 55 height 20
click at [867, 79] on input "CBGT - 8" at bounding box center [884, 86] width 53 height 23
radio input "true"
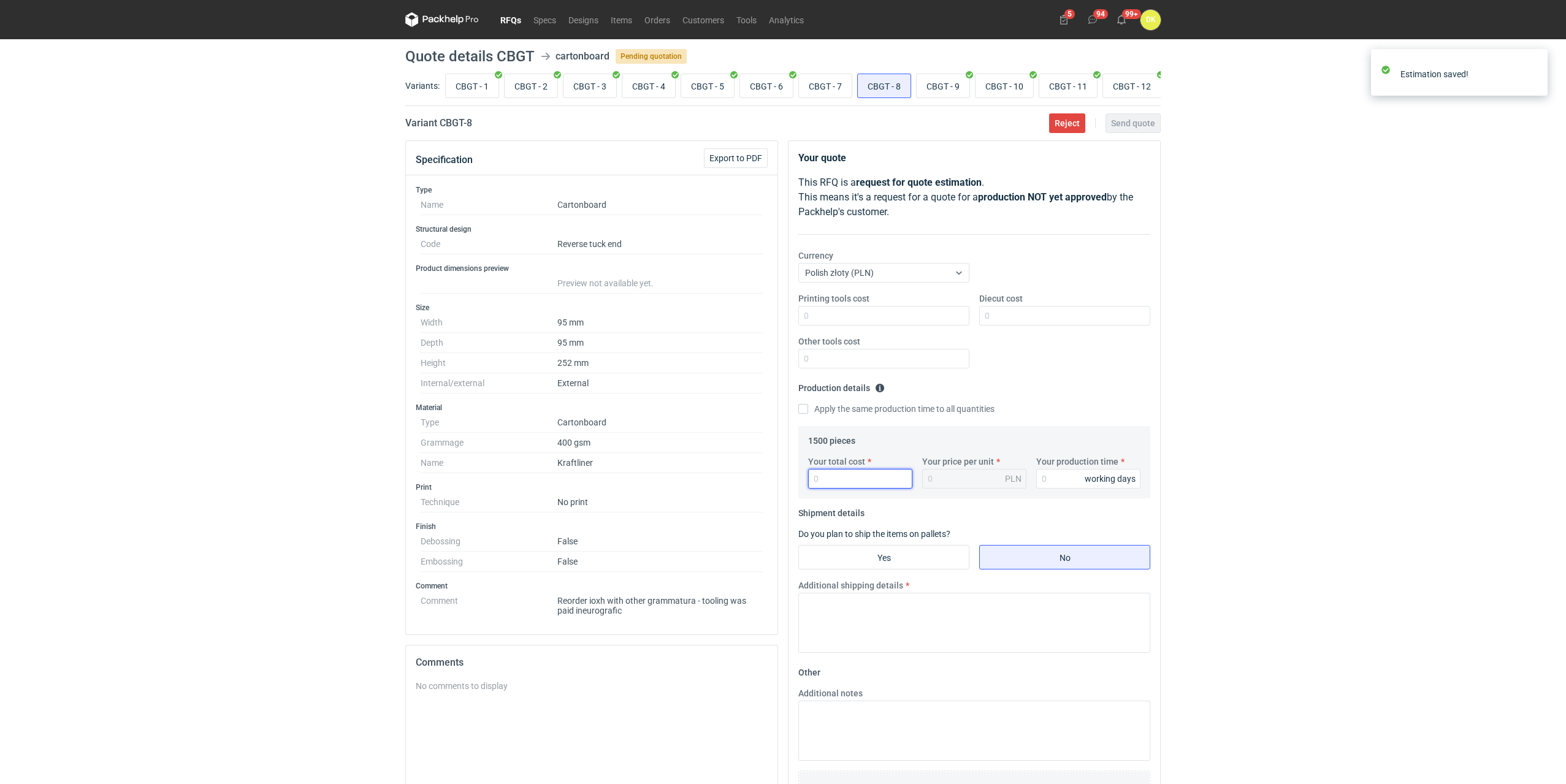
click at [882, 486] on input "Your total cost" at bounding box center [859, 478] width 104 height 20
type input "1245"
type input "0.83"
type input "10"
click at [925, 552] on input "Yes" at bounding box center [884, 557] width 170 height 23
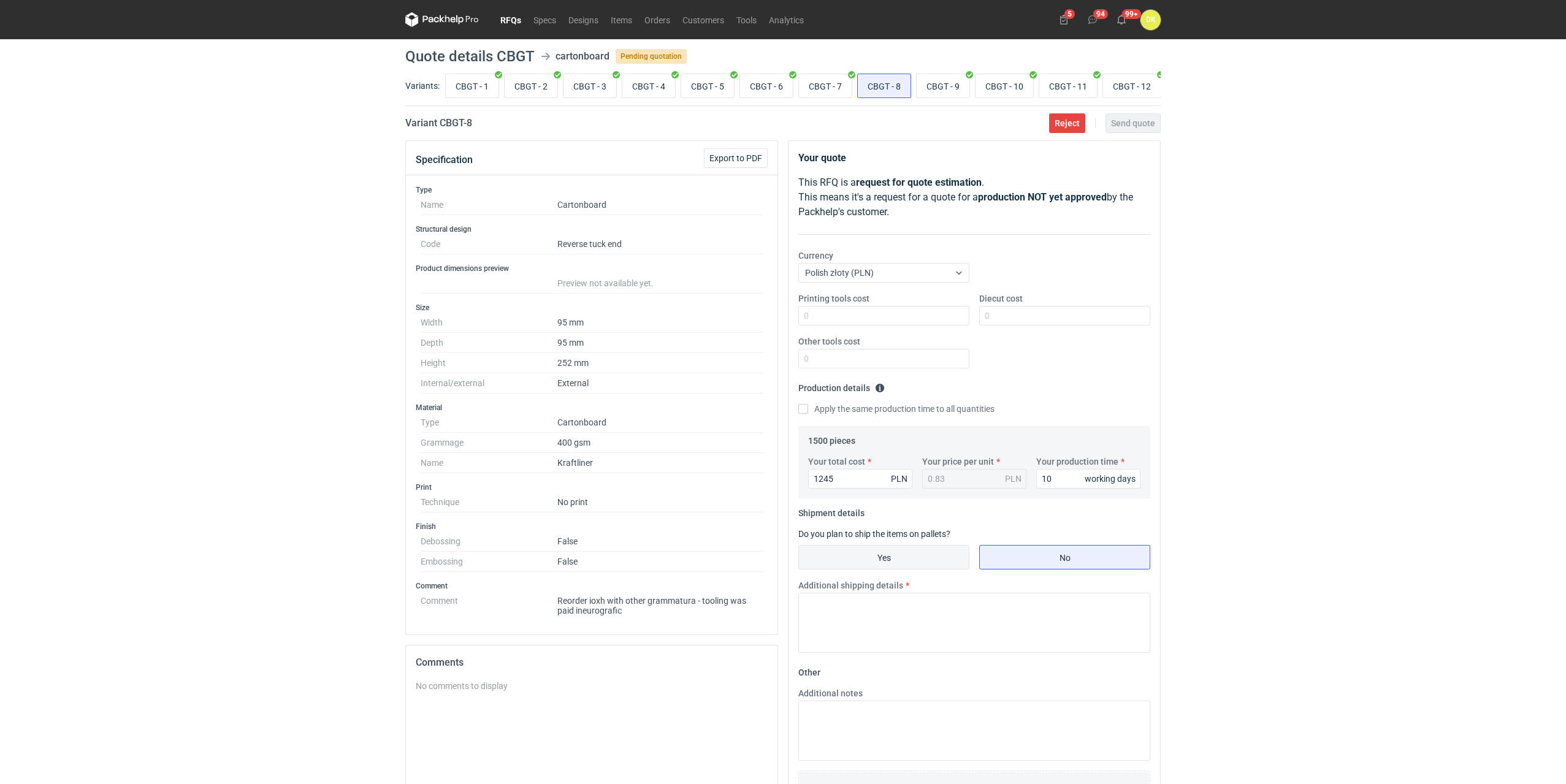
radio input "true"
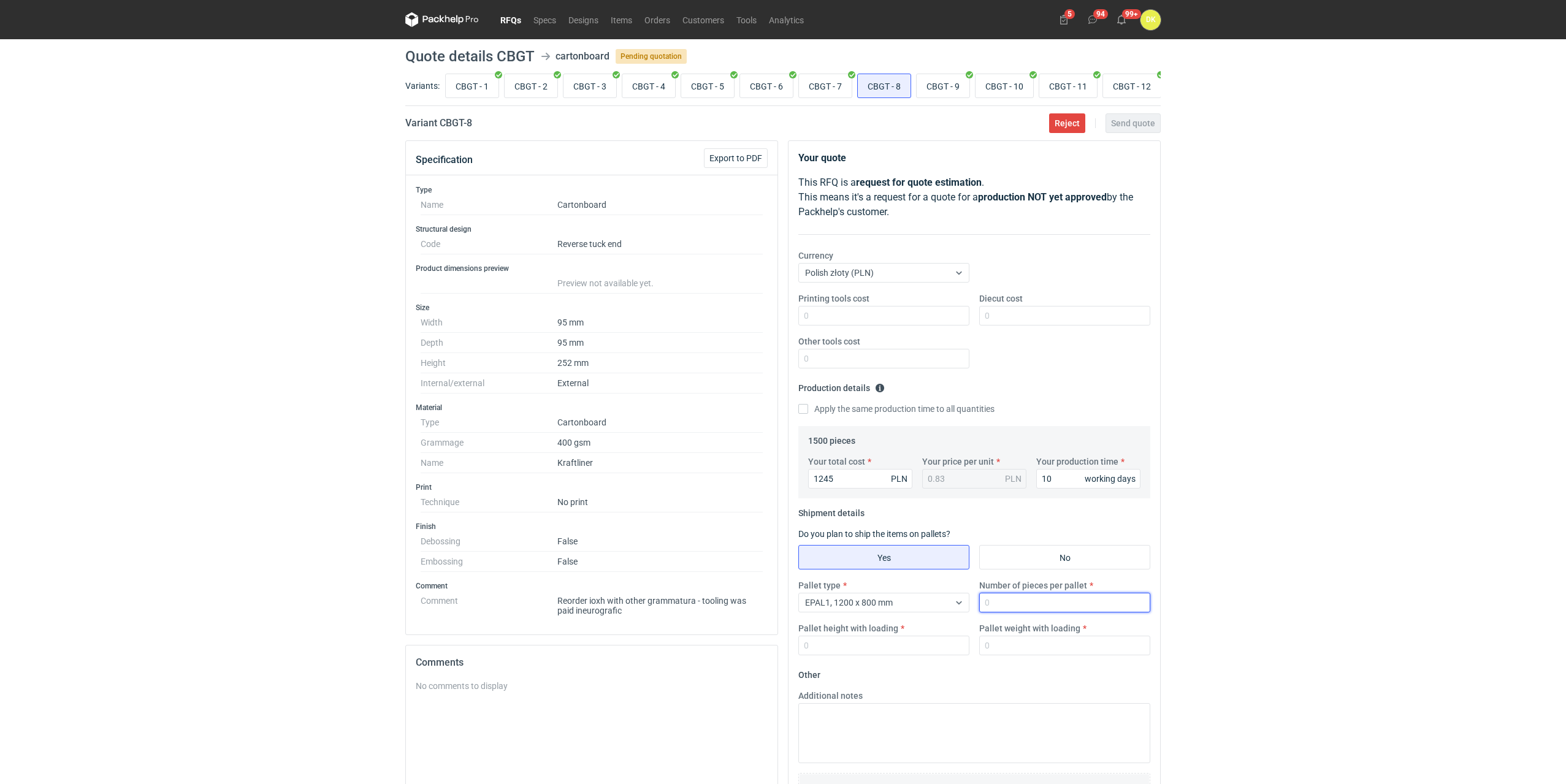
click at [1007, 598] on input "Number of pieces per pallet" at bounding box center [1065, 603] width 171 height 20
type input "6000"
type input "1800"
type input "250"
click at [1122, 122] on span "Send quote" at bounding box center [1133, 123] width 44 height 9
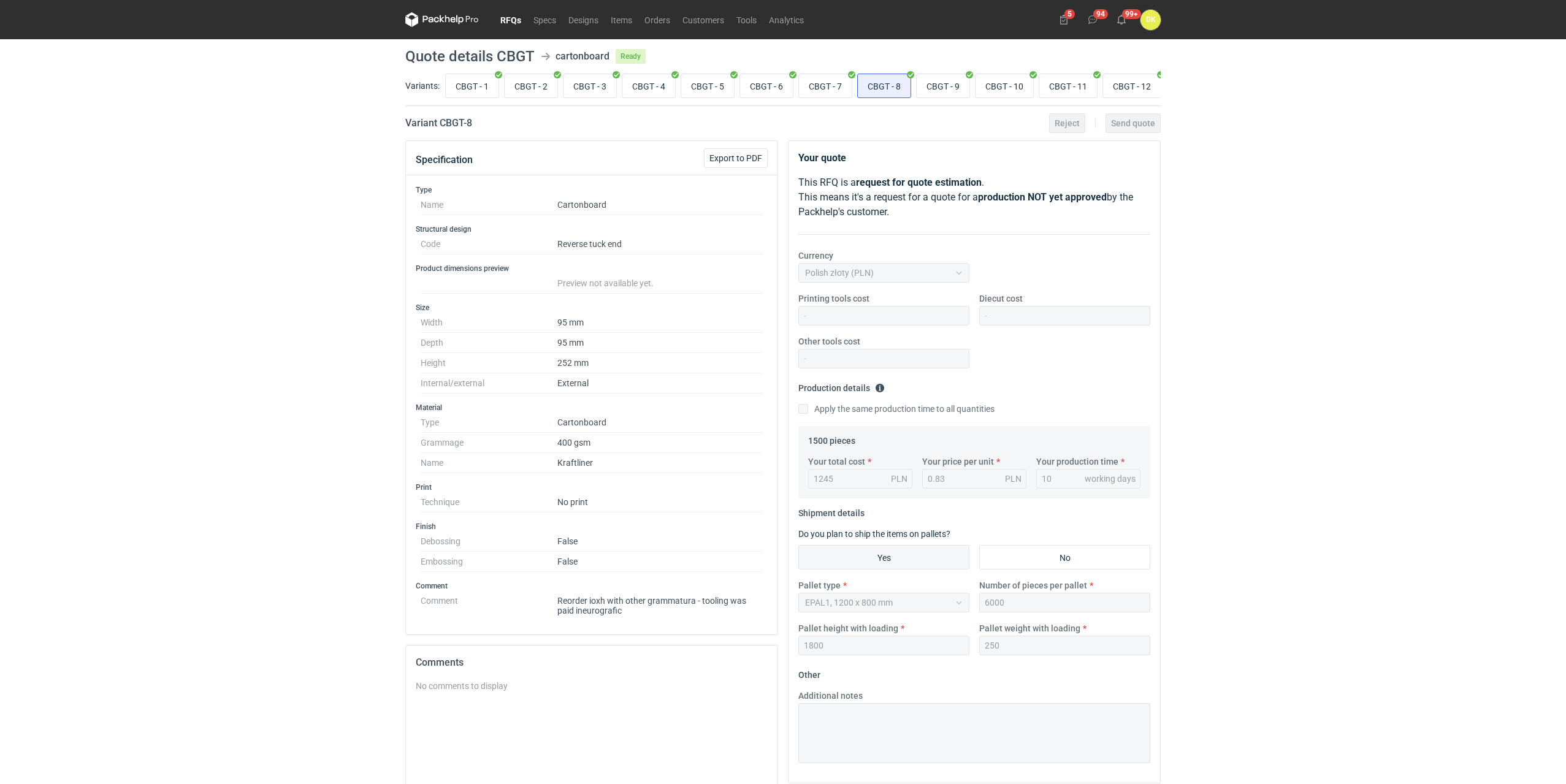
click at [515, 18] on link "RFQs" at bounding box center [510, 20] width 33 height 15
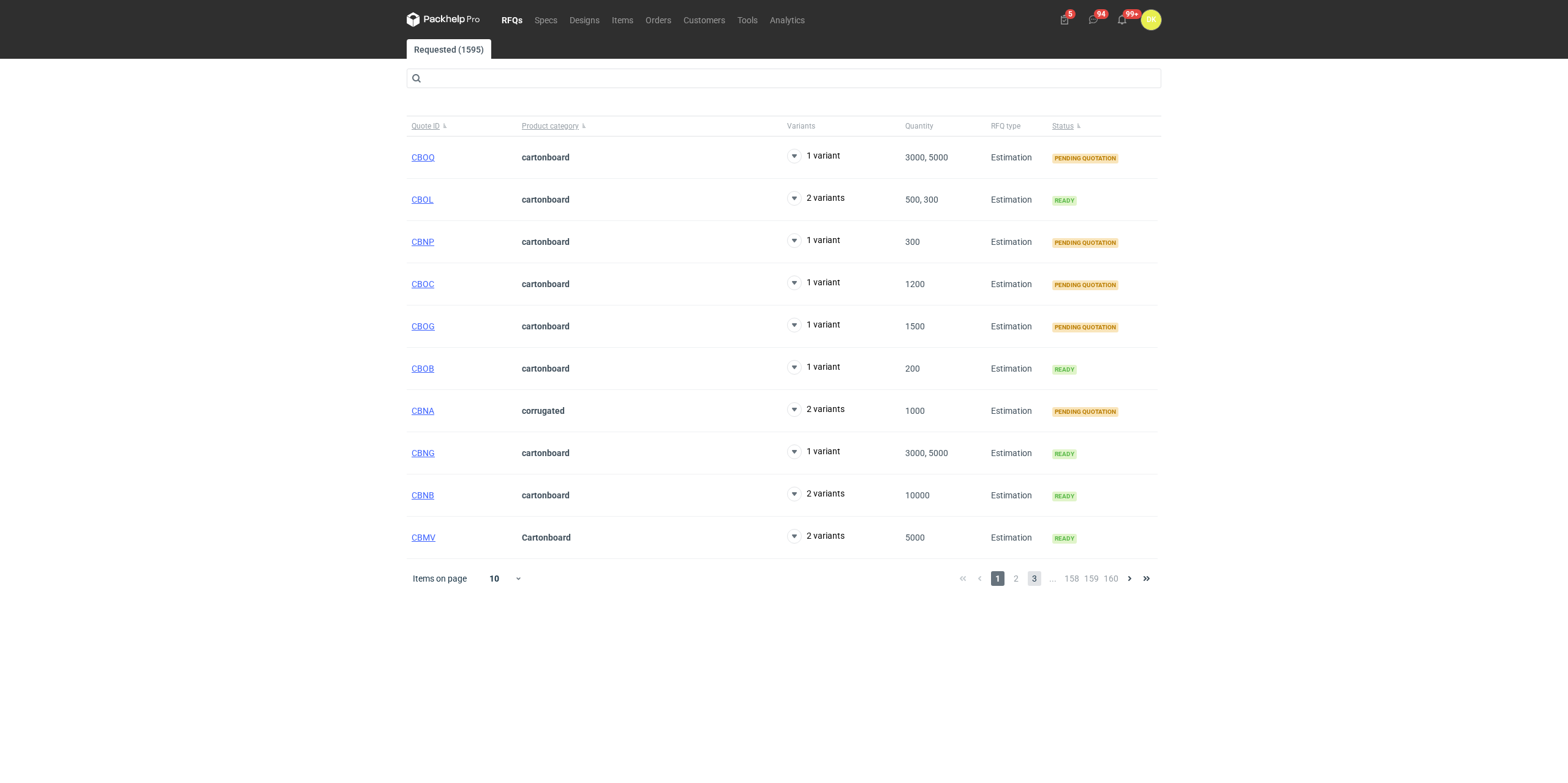
click at [1032, 584] on span "3" at bounding box center [1034, 579] width 14 height 15
click at [1058, 583] on span "4" at bounding box center [1056, 579] width 14 height 15
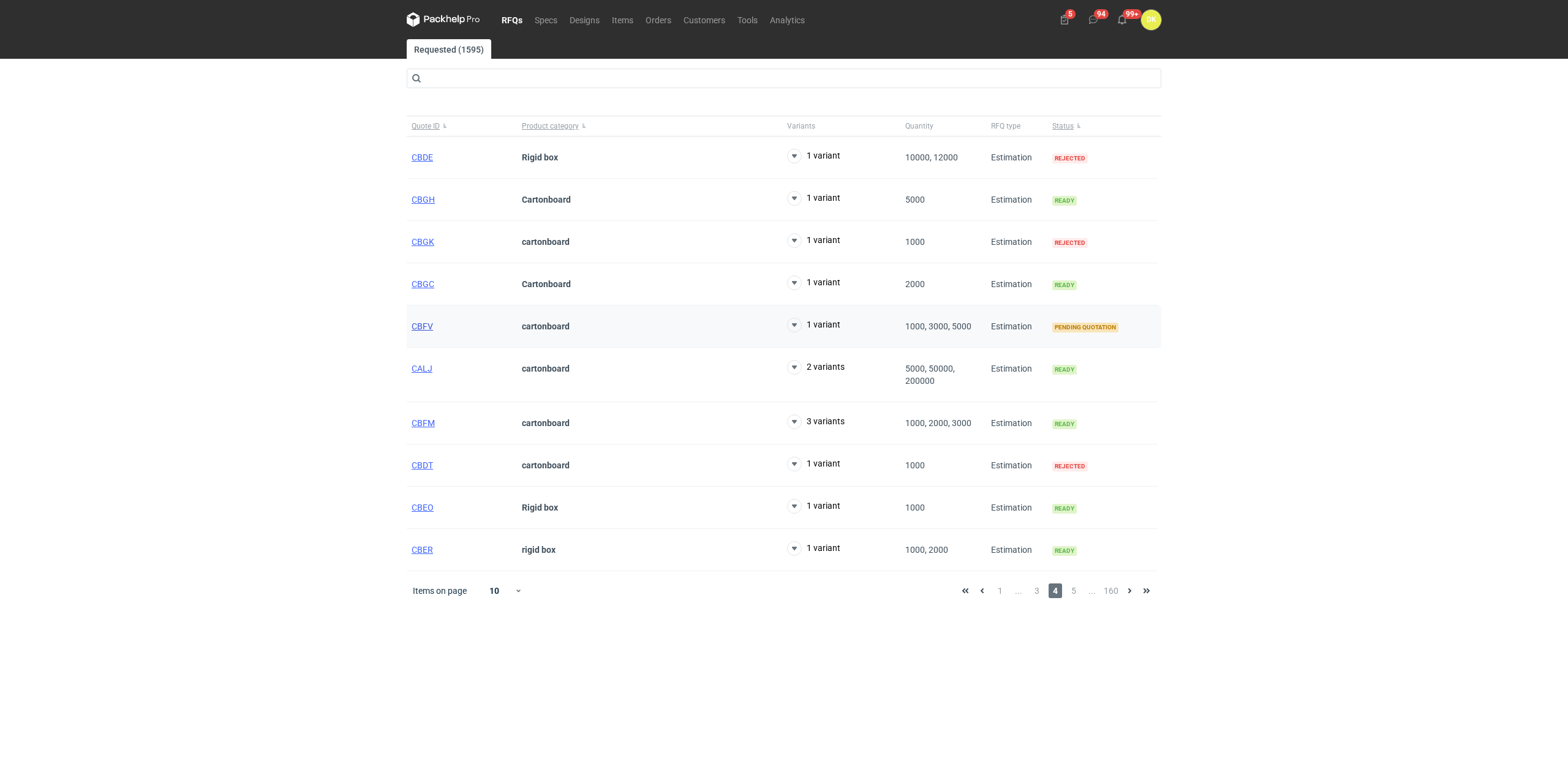
click at [424, 324] on span "CBFV" at bounding box center [422, 326] width 22 height 9
click at [1000, 592] on span "1" at bounding box center [1001, 591] width 14 height 15
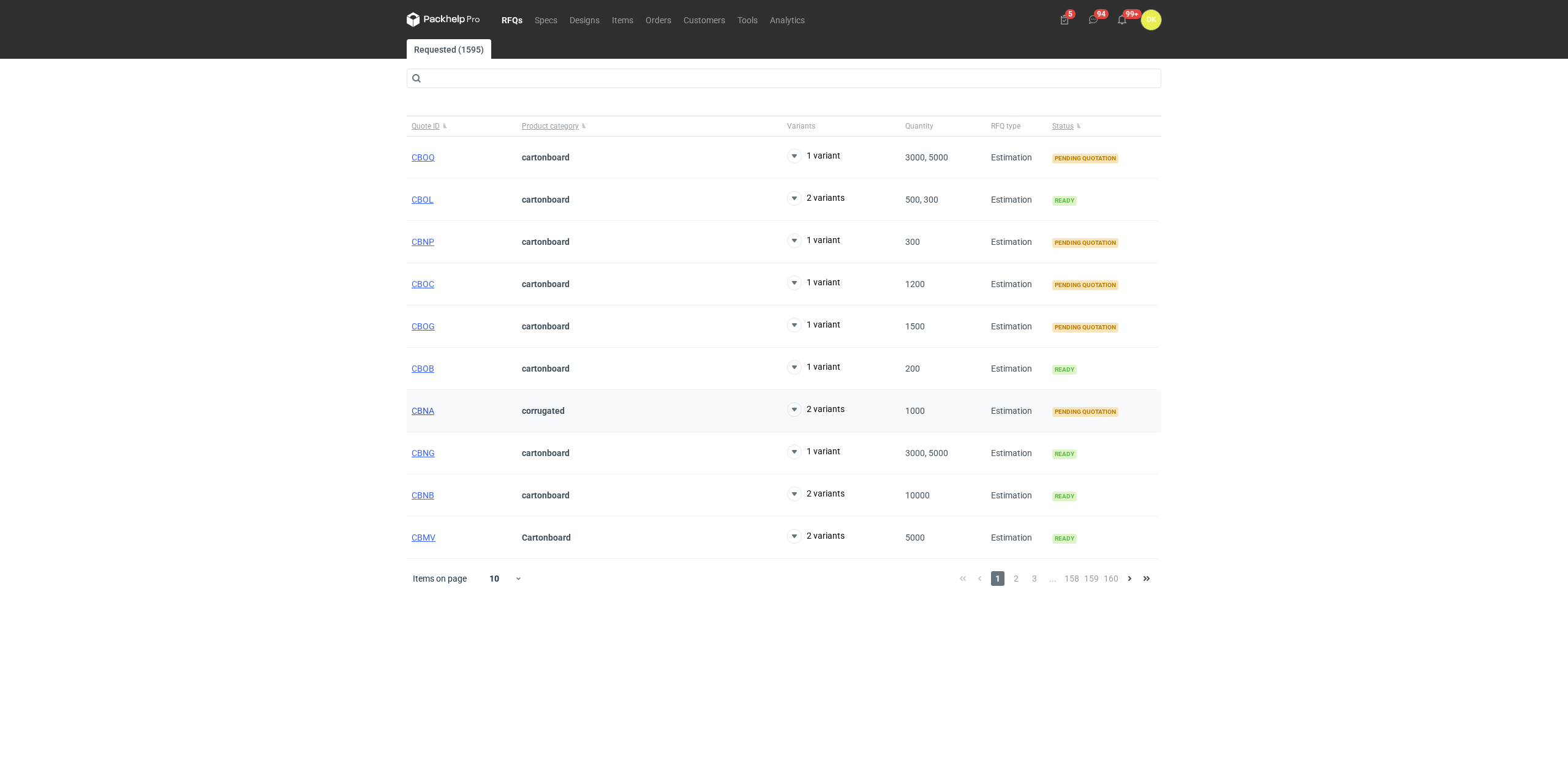
click at [422, 409] on span "CBNA" at bounding box center [422, 410] width 22 height 9
click at [1035, 579] on span "3" at bounding box center [1034, 579] width 14 height 15
click at [1056, 578] on span "4" at bounding box center [1056, 579] width 14 height 15
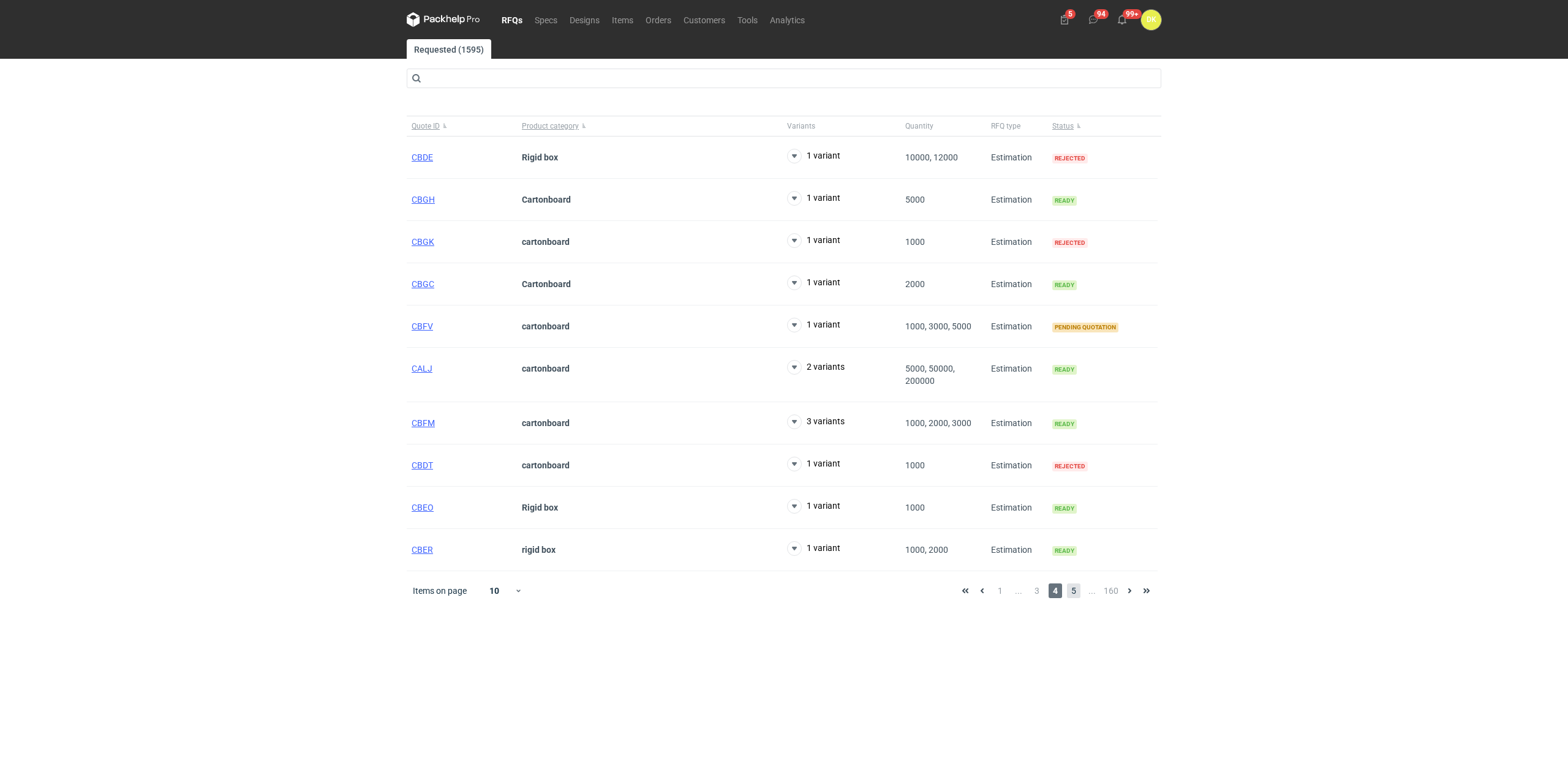
click at [1073, 586] on span "5" at bounding box center [1074, 591] width 14 height 15
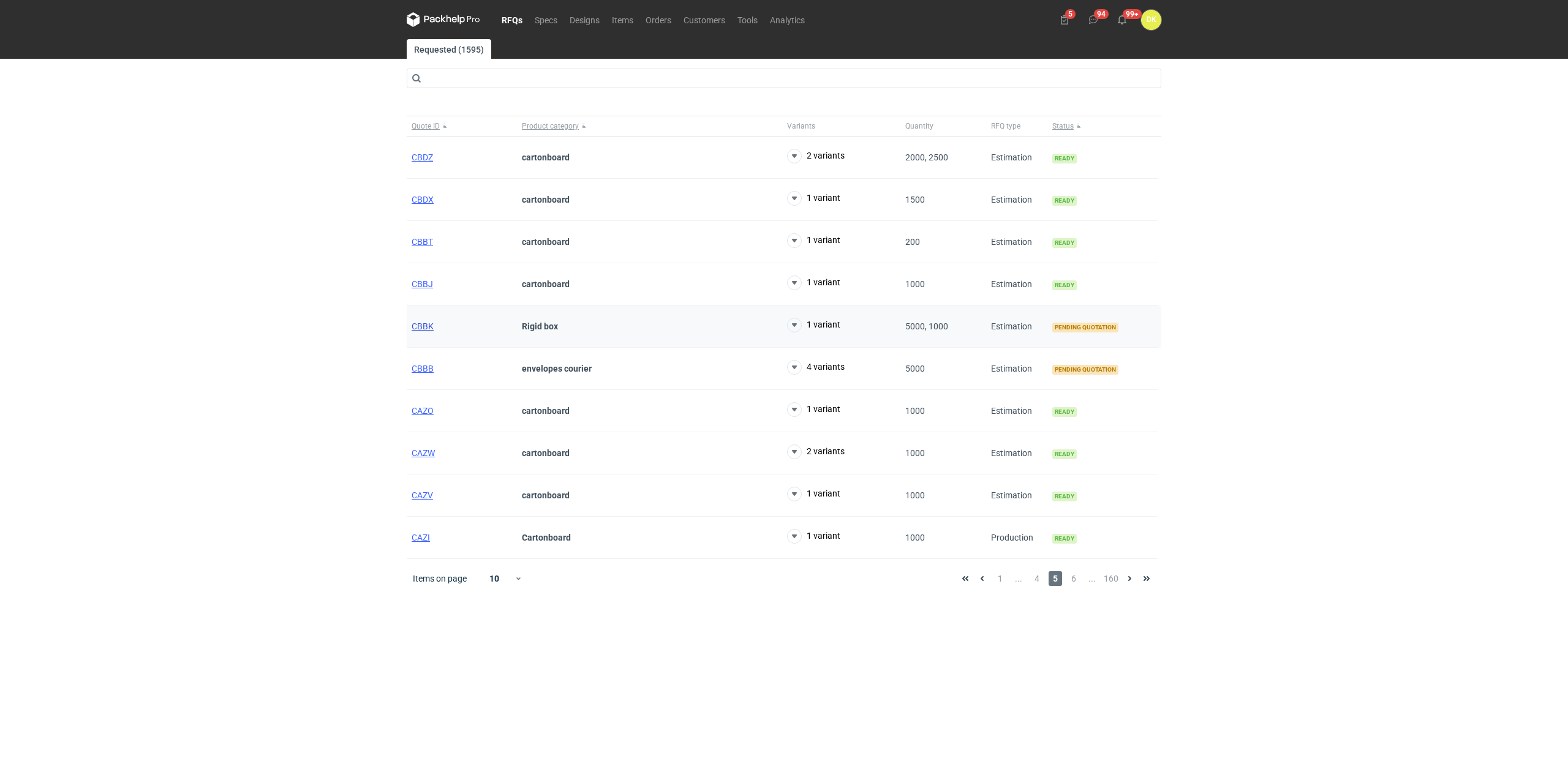
click at [417, 328] on span "CBBK" at bounding box center [422, 326] width 22 height 9
click at [415, 324] on span "CBBK" at bounding box center [422, 326] width 22 height 9
click at [1022, 578] on span "2" at bounding box center [1016, 579] width 14 height 15
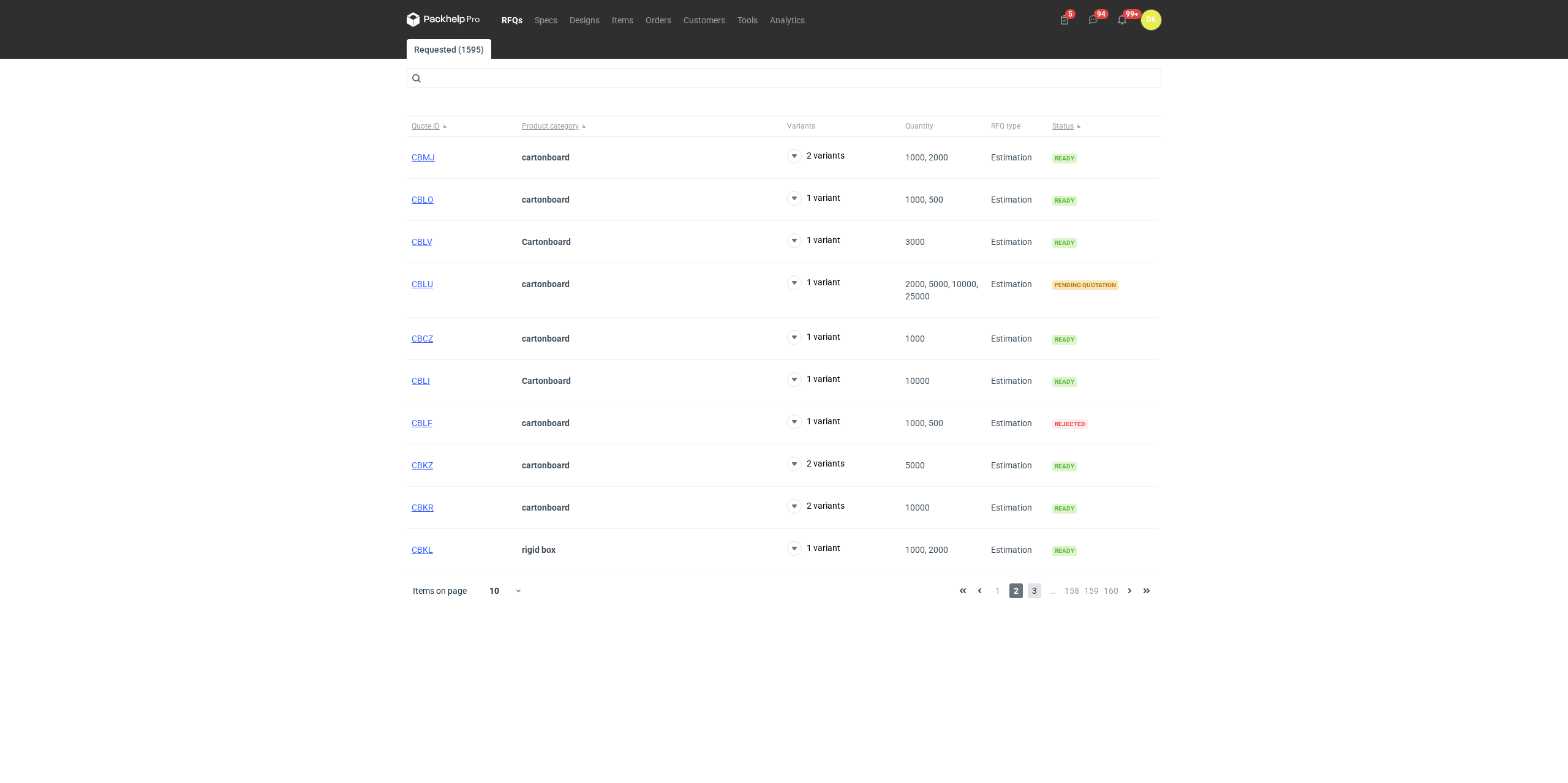
click at [1033, 592] on span "3" at bounding box center [1034, 591] width 14 height 15
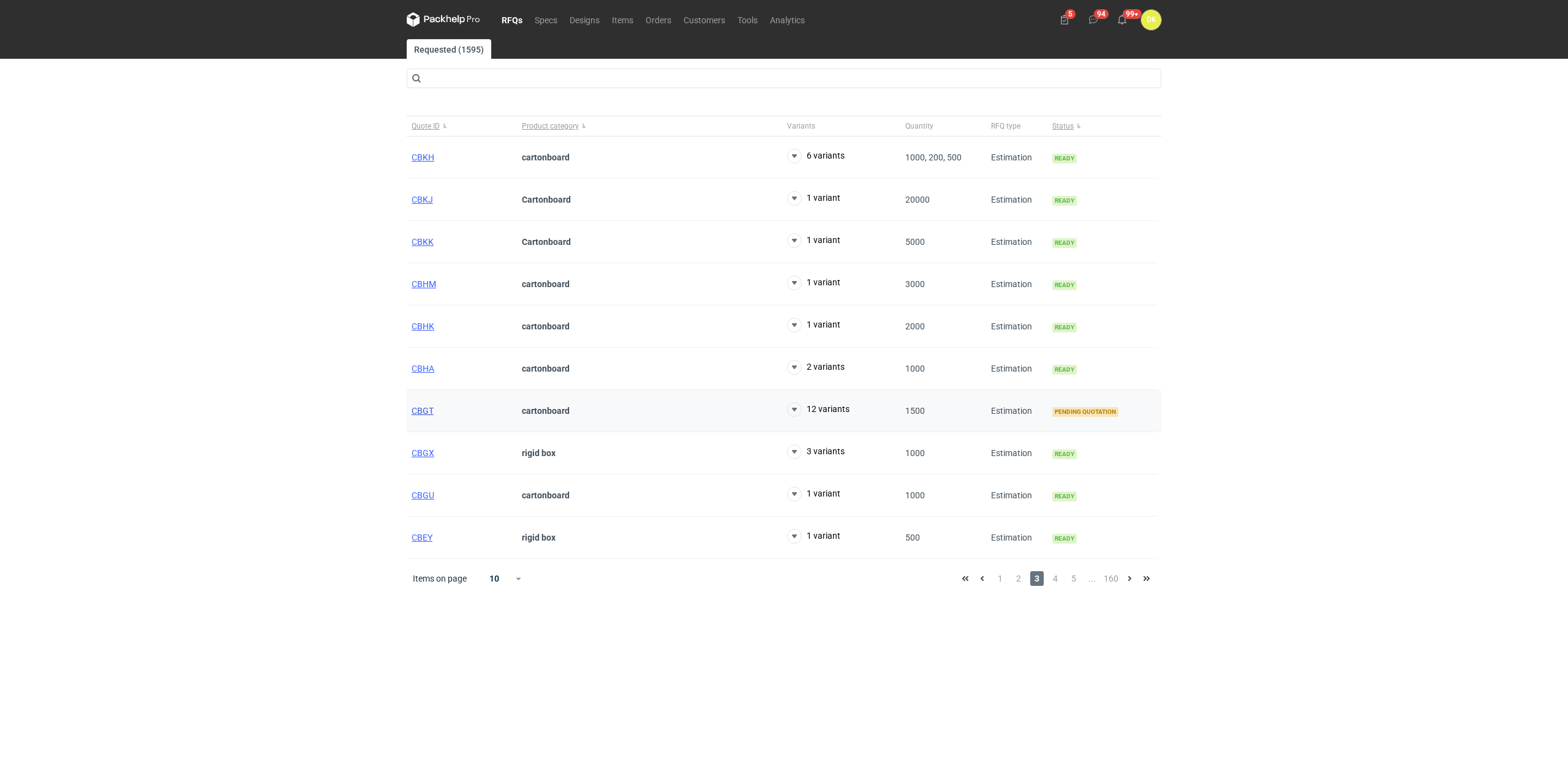
click at [419, 409] on span "CBGT" at bounding box center [422, 410] width 22 height 9
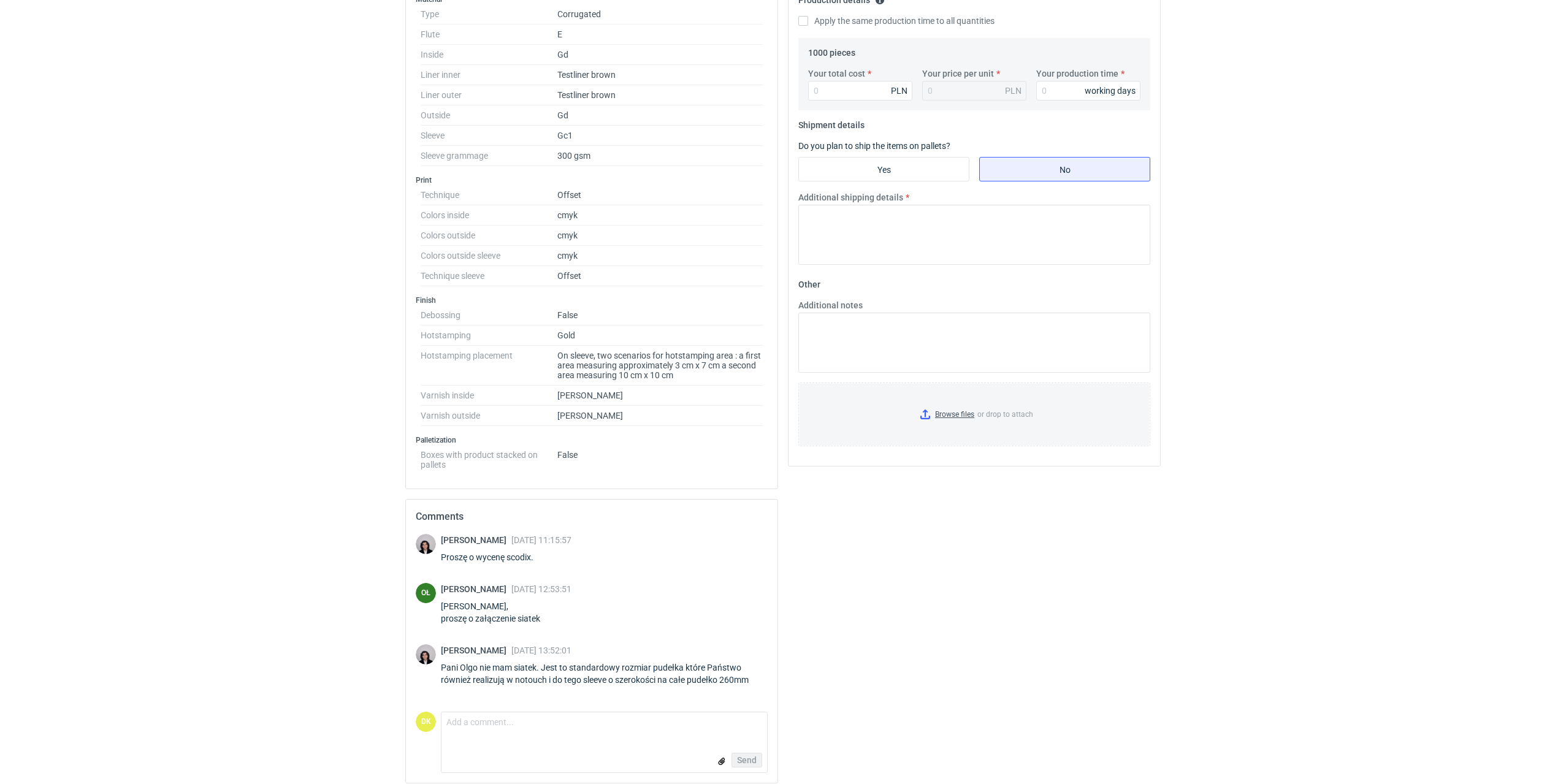
scroll to position [397, 0]
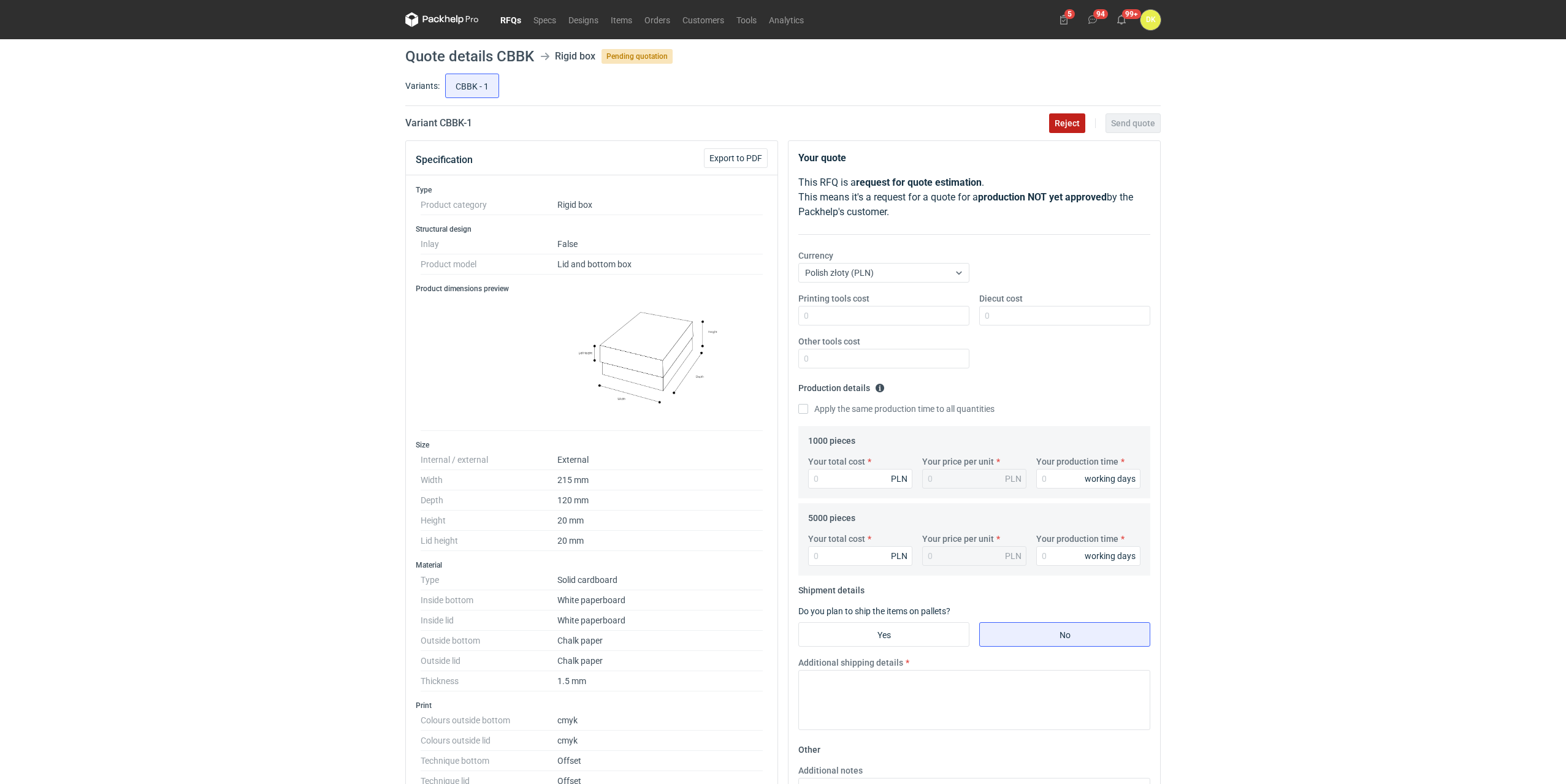
click at [1063, 123] on span "Reject" at bounding box center [1067, 123] width 25 height 9
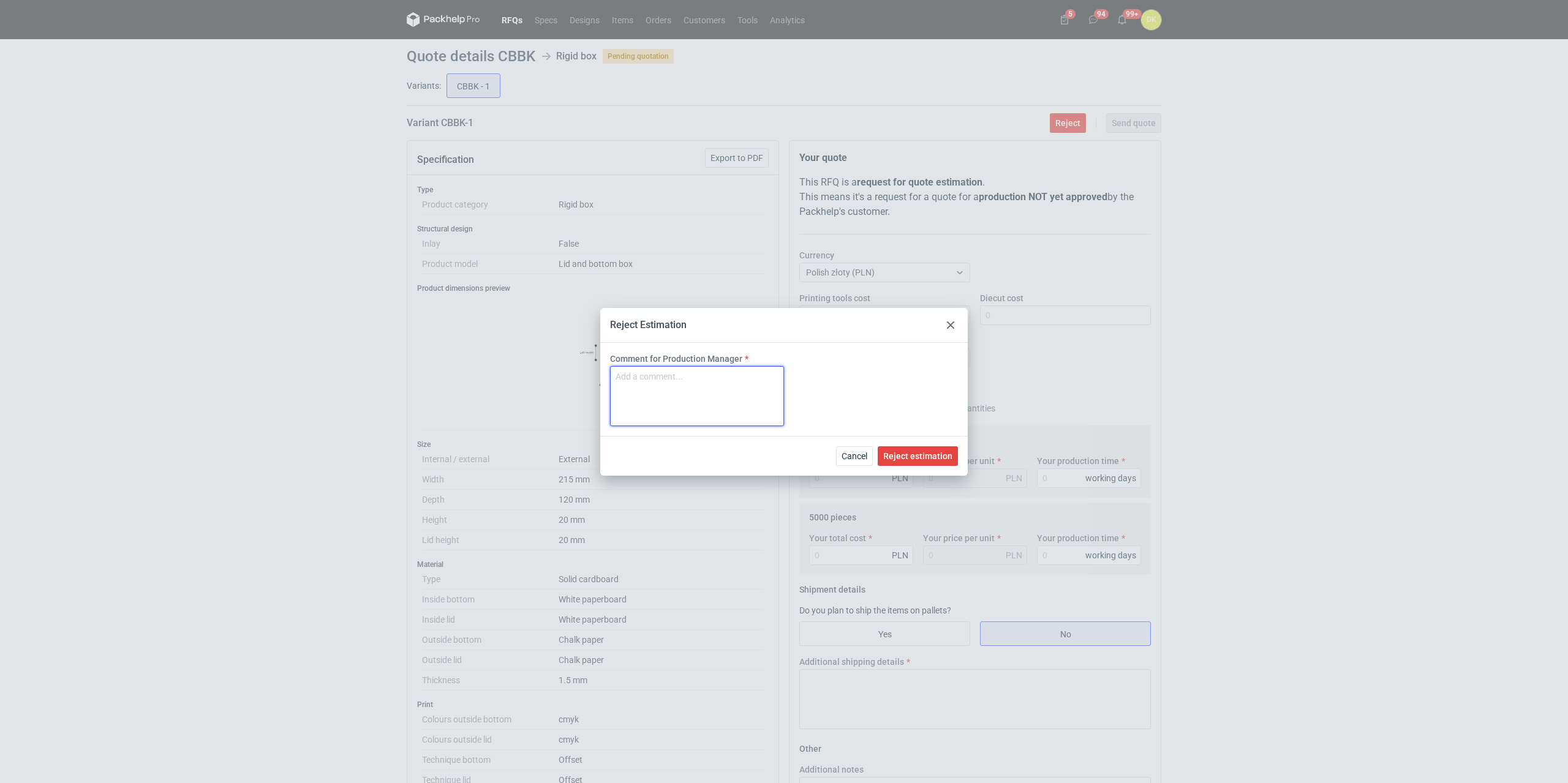
click at [694, 403] on textarea "Comment for Production Manager" at bounding box center [697, 396] width 174 height 60
type textarea "Format jest za mały."
click at [903, 453] on span "Reject estimation" at bounding box center [918, 456] width 69 height 9
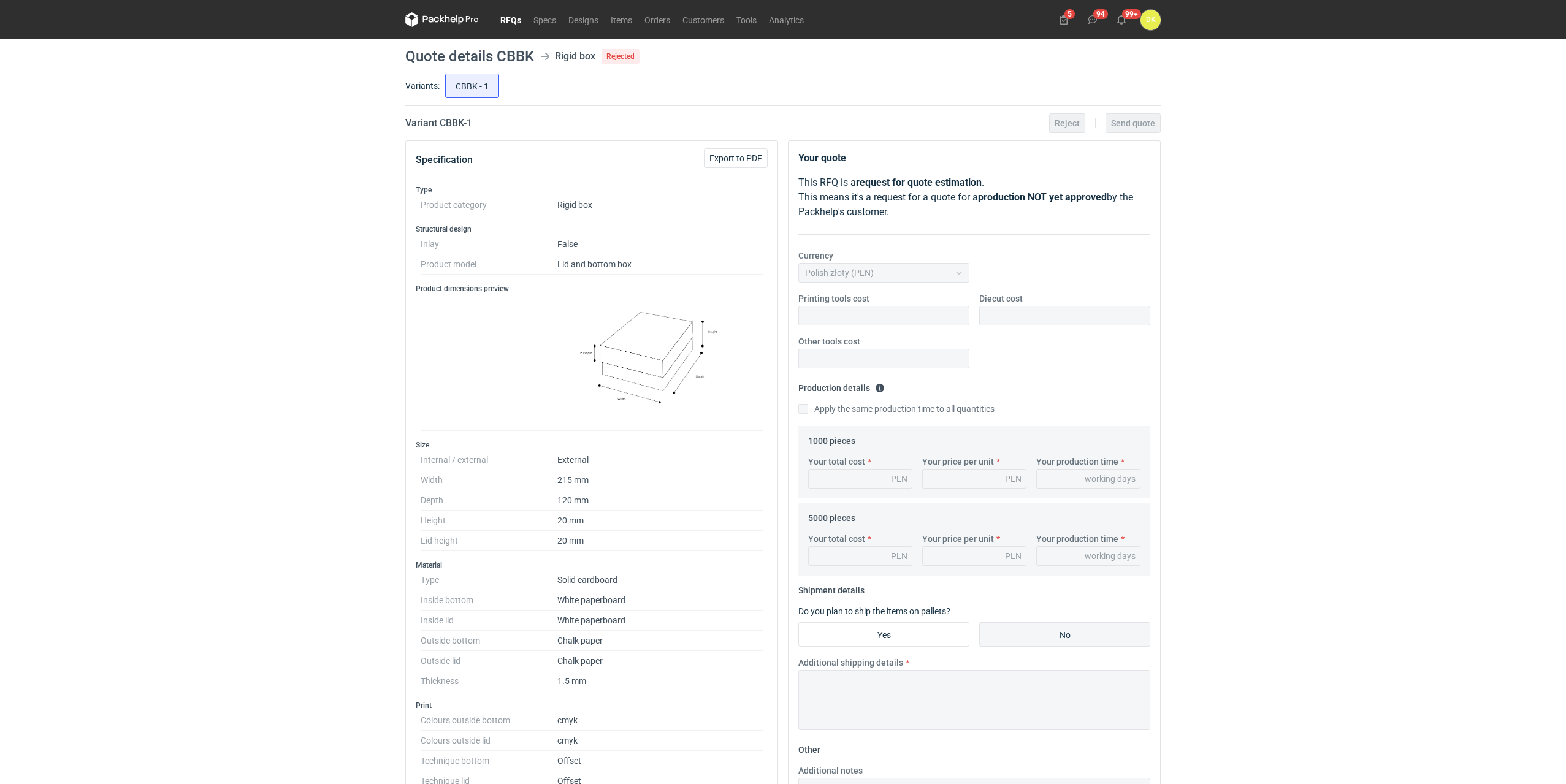
click at [516, 21] on link "RFQs" at bounding box center [510, 20] width 33 height 15
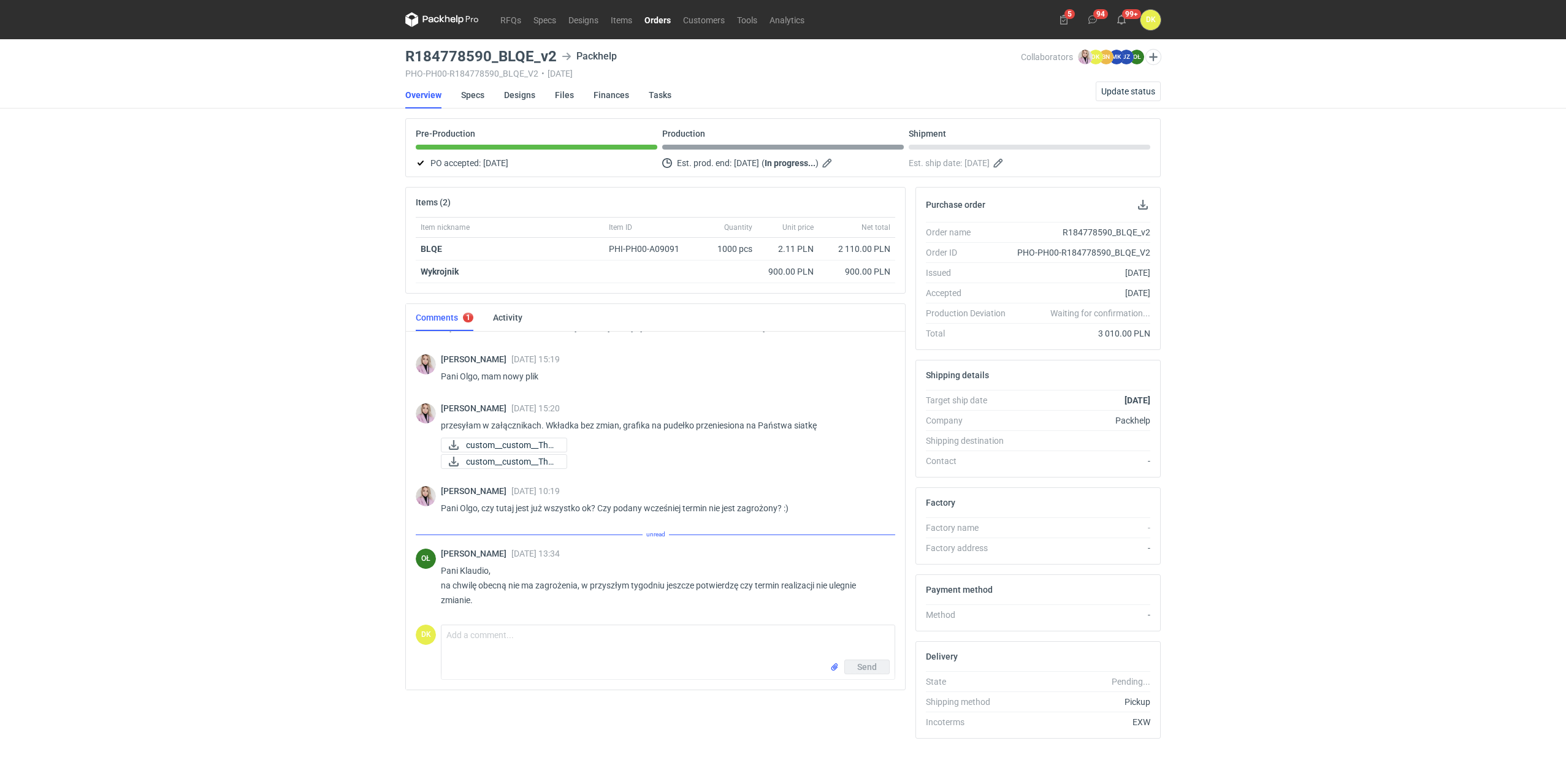
scroll to position [196, 0]
